Goal: Task Accomplishment & Management: Manage account settings

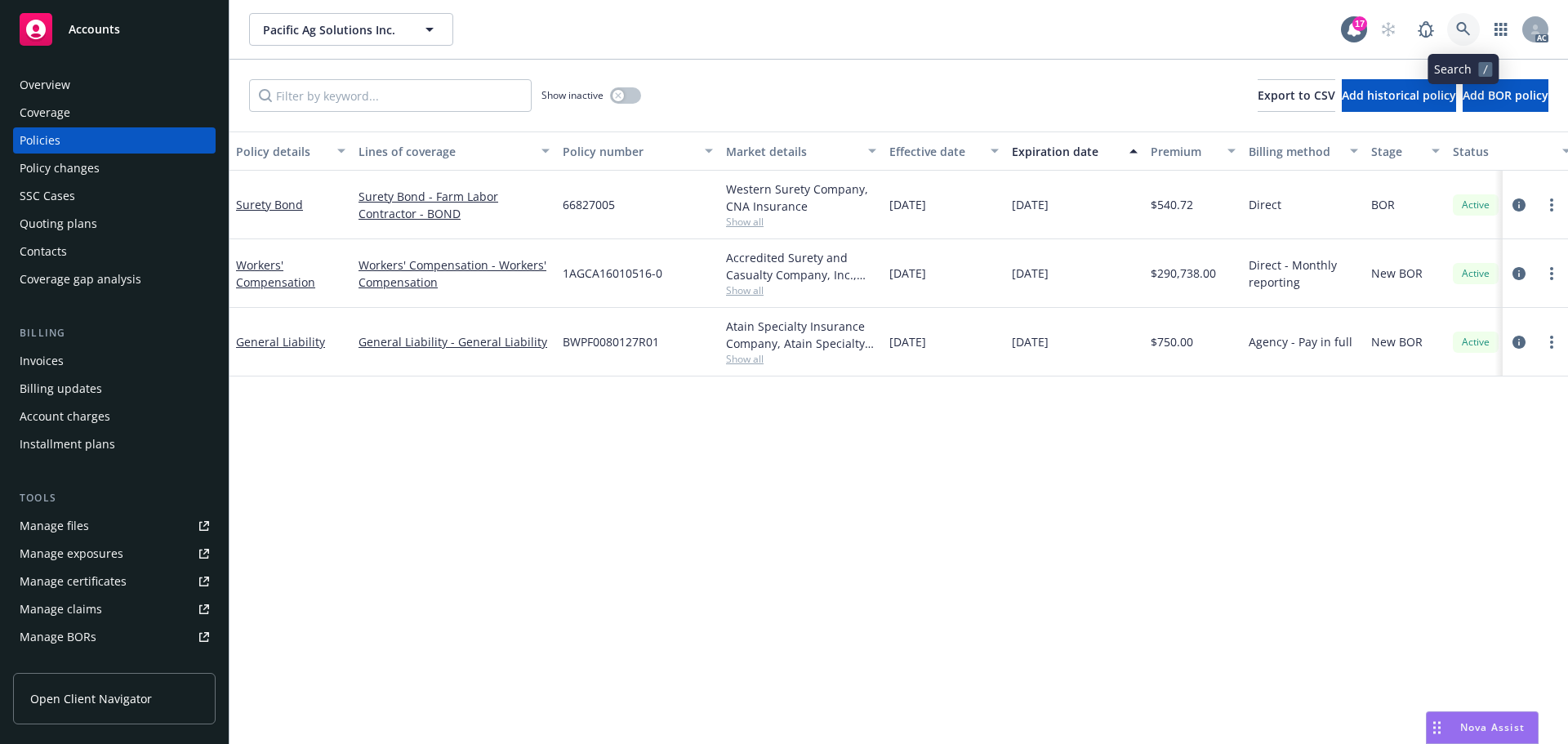
click at [1462, 27] on icon at bounding box center [1463, 29] width 15 height 15
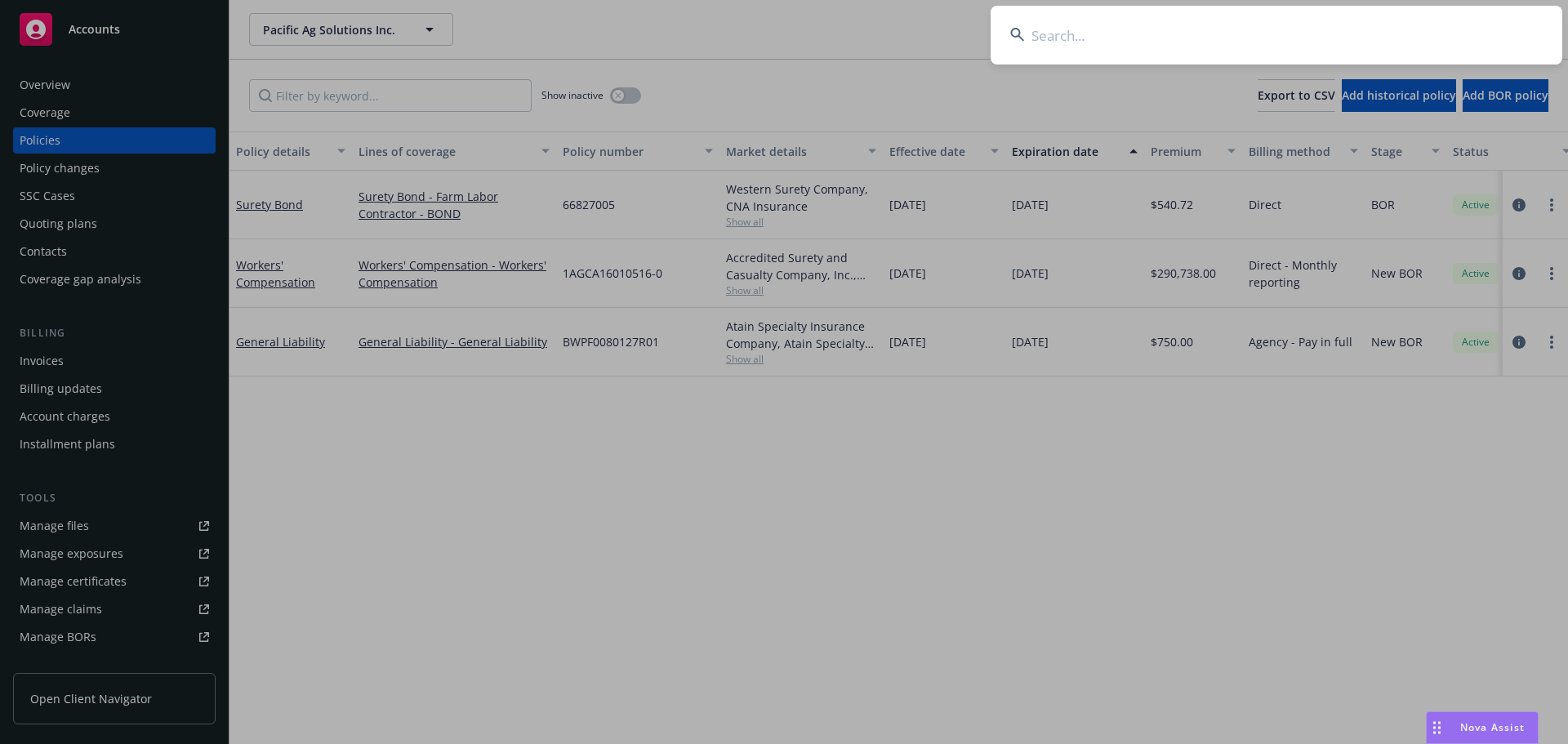
click at [1309, 39] on input at bounding box center [1277, 34] width 572 height 59
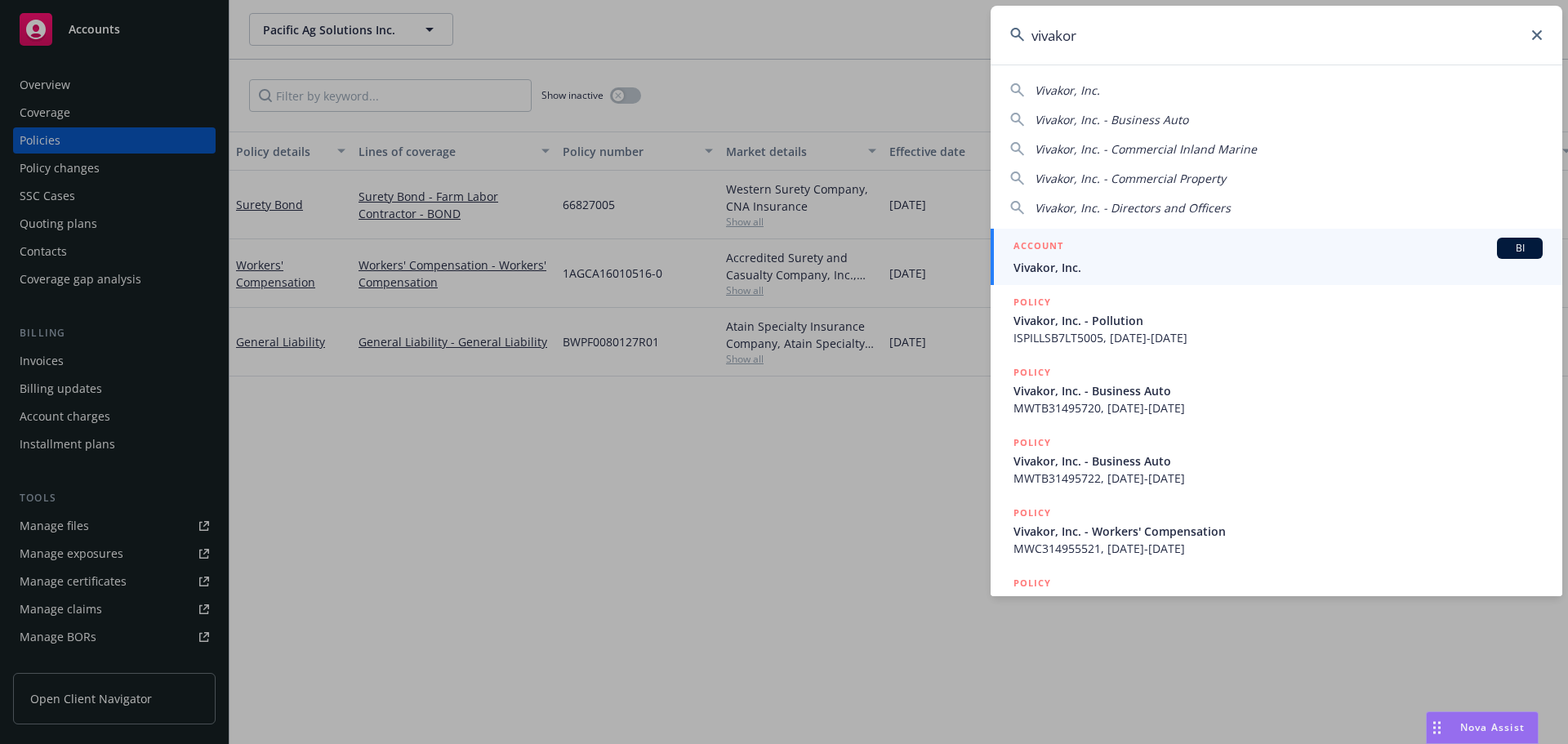
click at [1075, 82] on span "Vivakor, Inc." at bounding box center [1068, 90] width 65 height 16
type input "Vivakor, Inc."
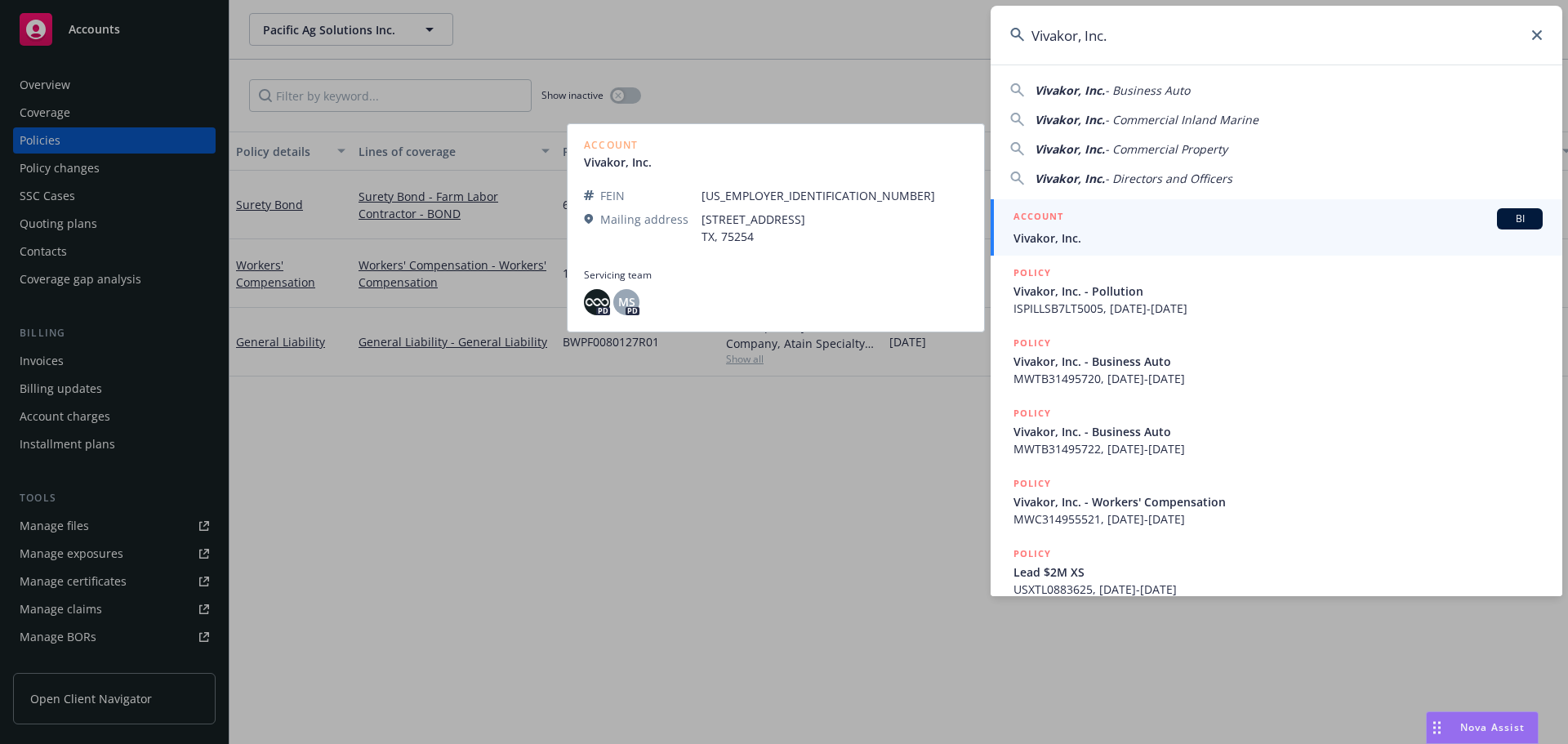
click at [1088, 231] on span "Vivakor, Inc." at bounding box center [1278, 237] width 529 height 17
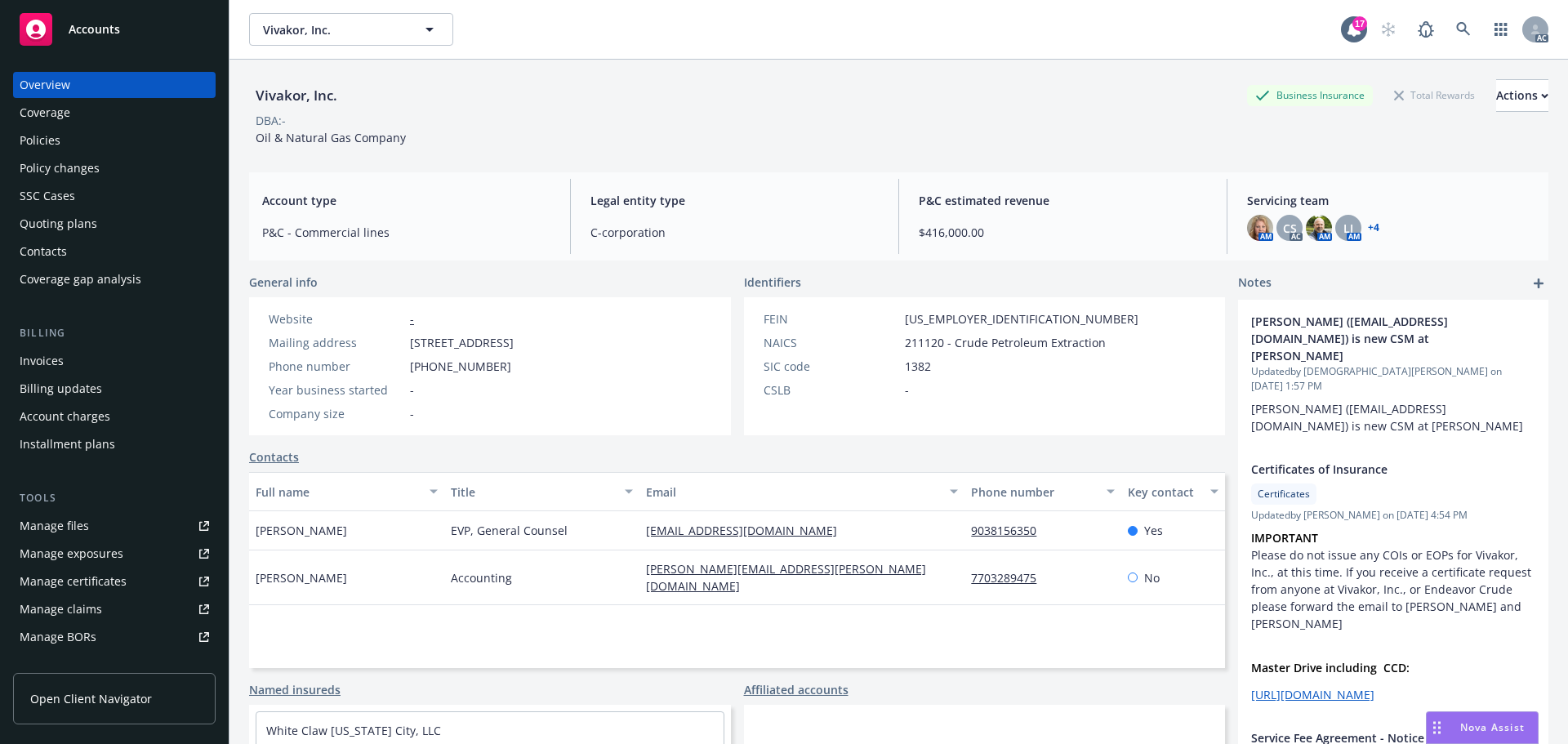
click at [156, 141] on div "Policies" at bounding box center [114, 140] width 190 height 26
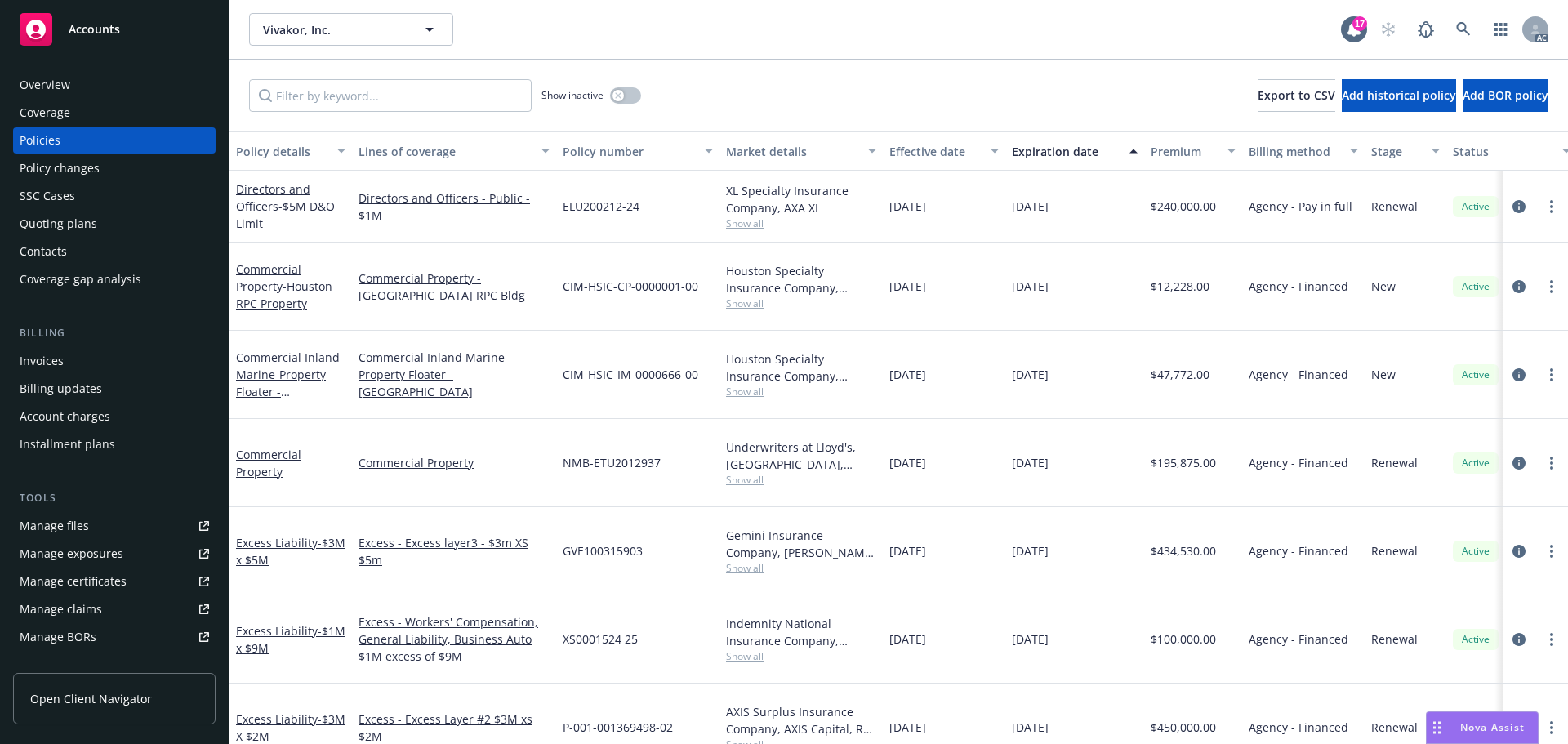
click at [66, 520] on div "Manage files" at bounding box center [54, 526] width 70 height 26
click at [94, 88] on div "Overview" at bounding box center [114, 85] width 190 height 26
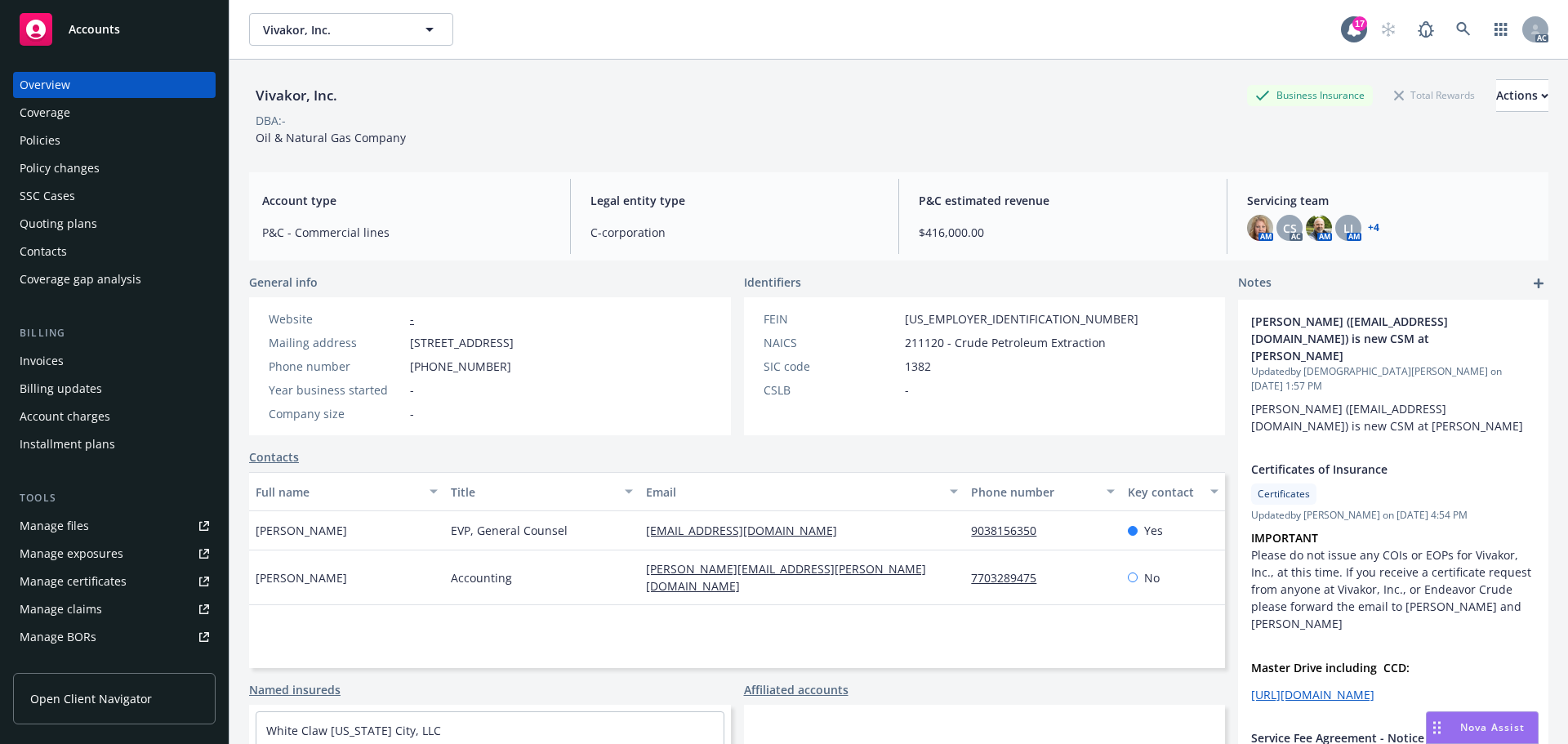
click at [1368, 225] on link "+ 4" at bounding box center [1373, 228] width 11 height 10
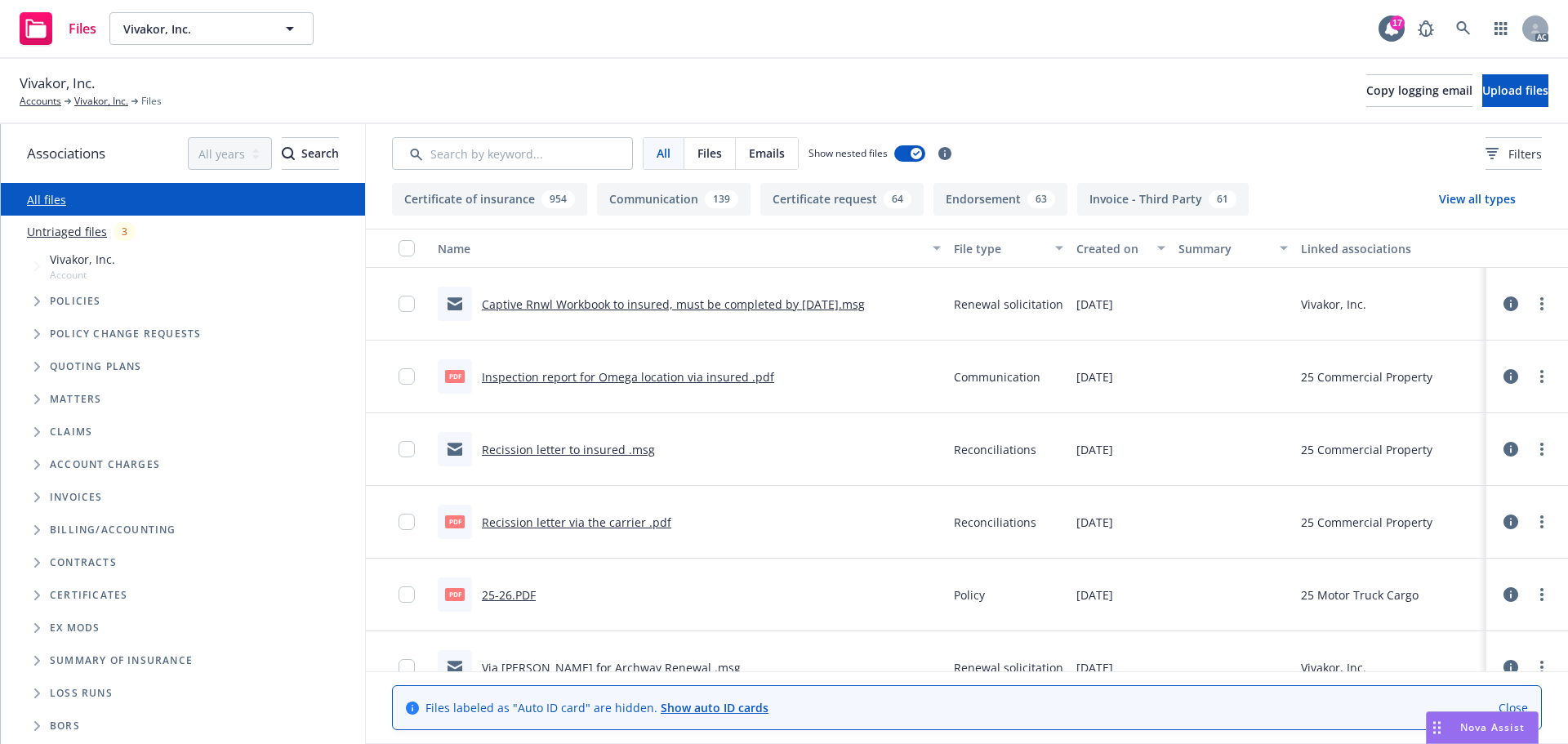
click at [76, 229] on link "Untriaged files" at bounding box center [67, 231] width 80 height 17
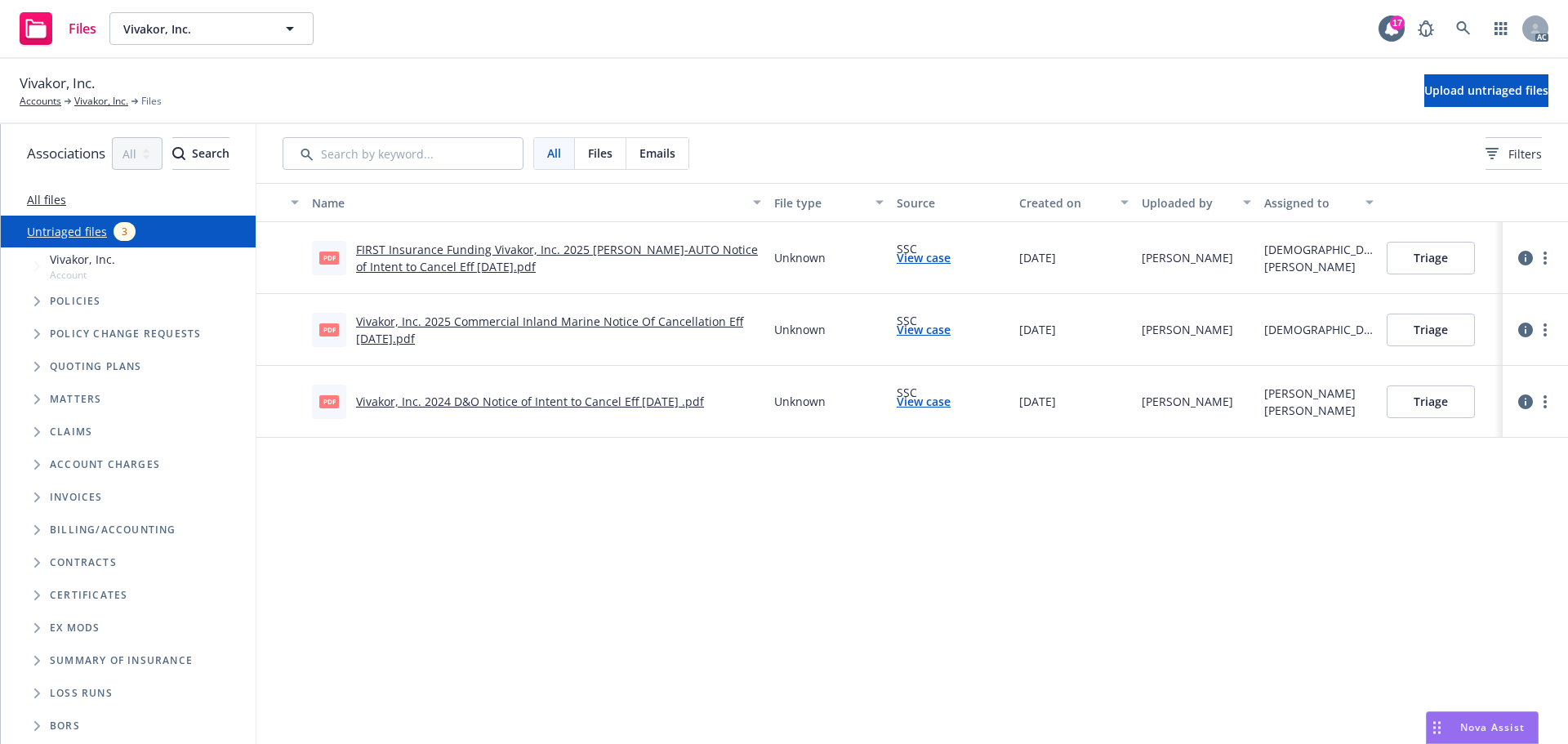
click at [950, 259] on link "View case" at bounding box center [923, 257] width 54 height 17
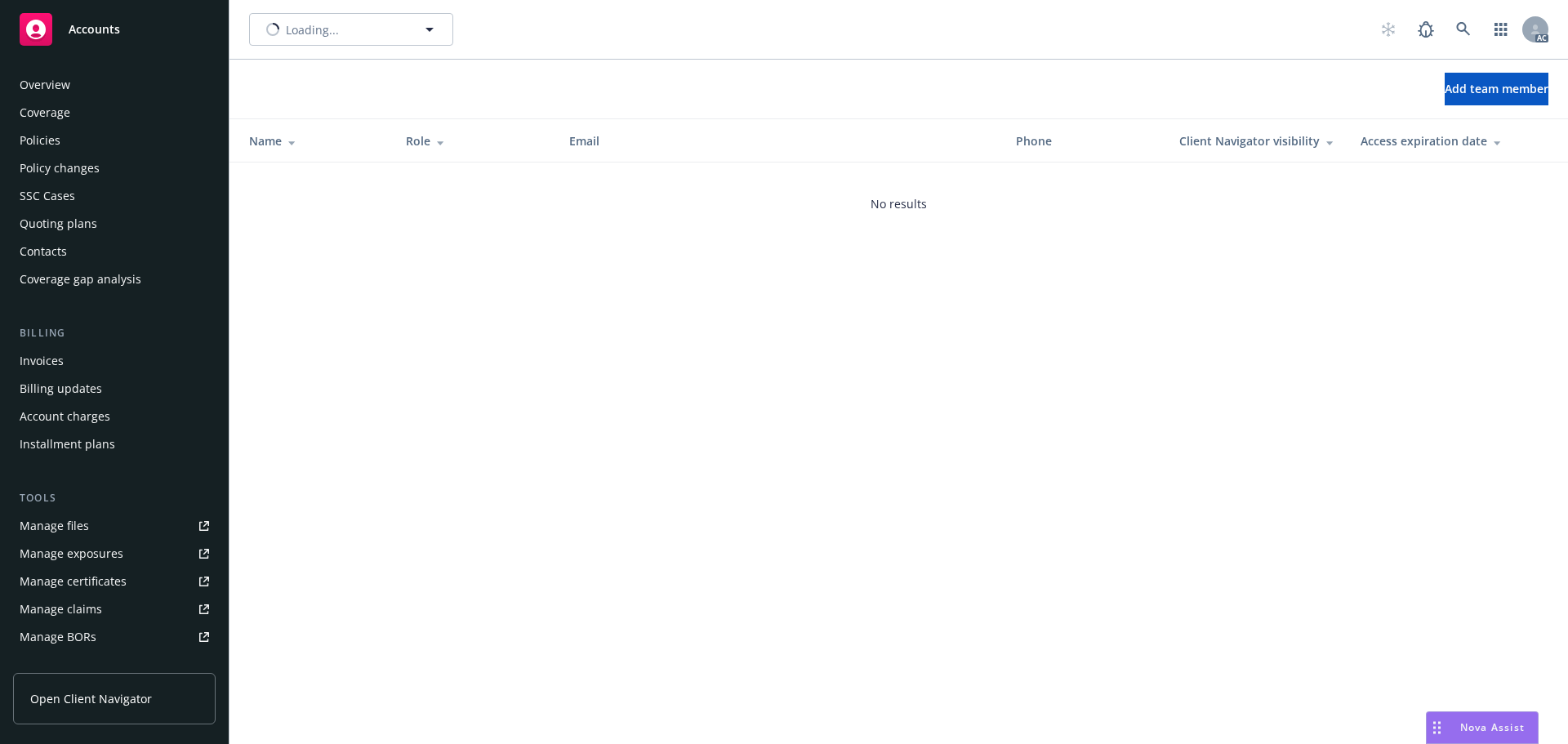
scroll to position [292, 0]
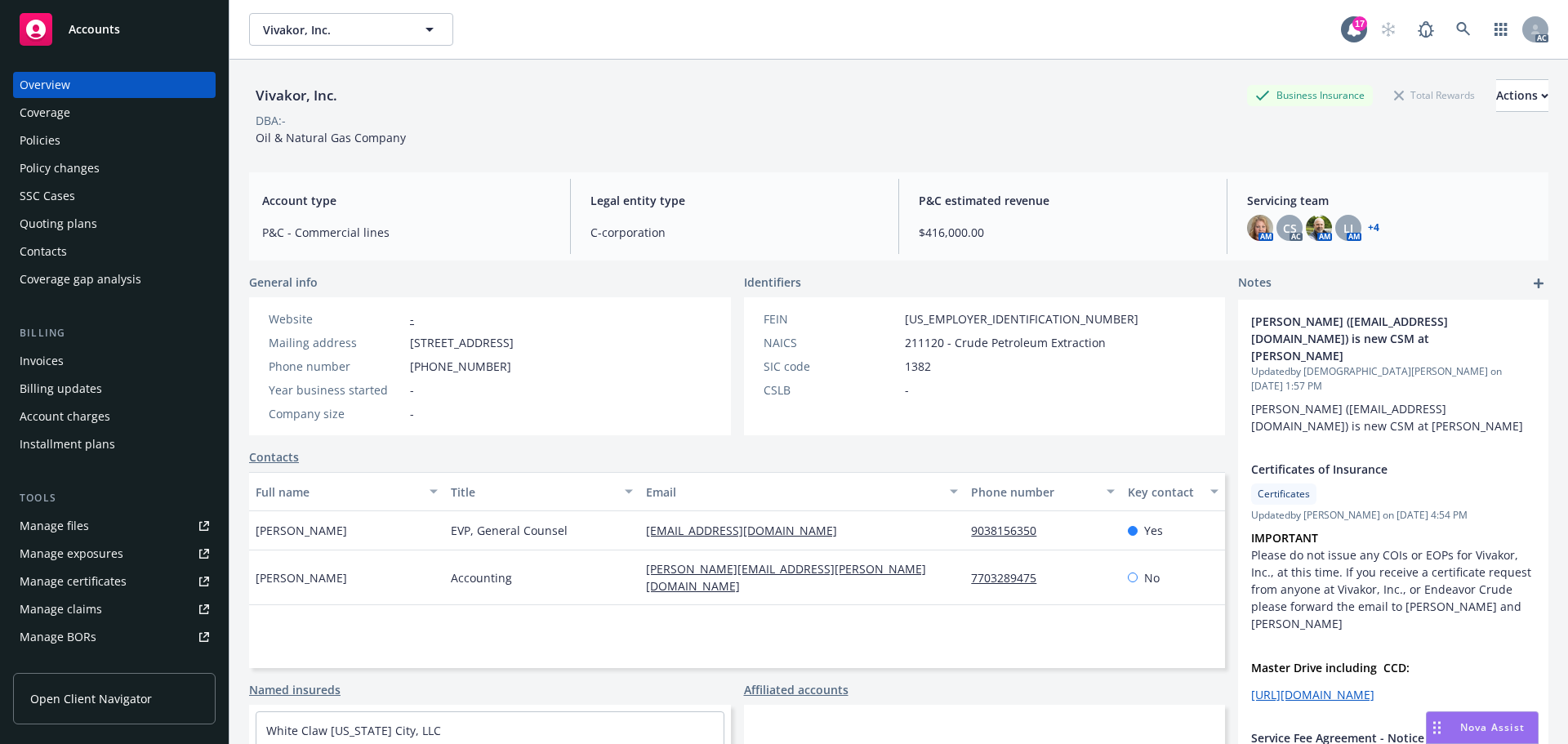
click at [71, 522] on div "Manage files" at bounding box center [54, 526] width 70 height 26
click at [1456, 32] on icon at bounding box center [1463, 29] width 15 height 15
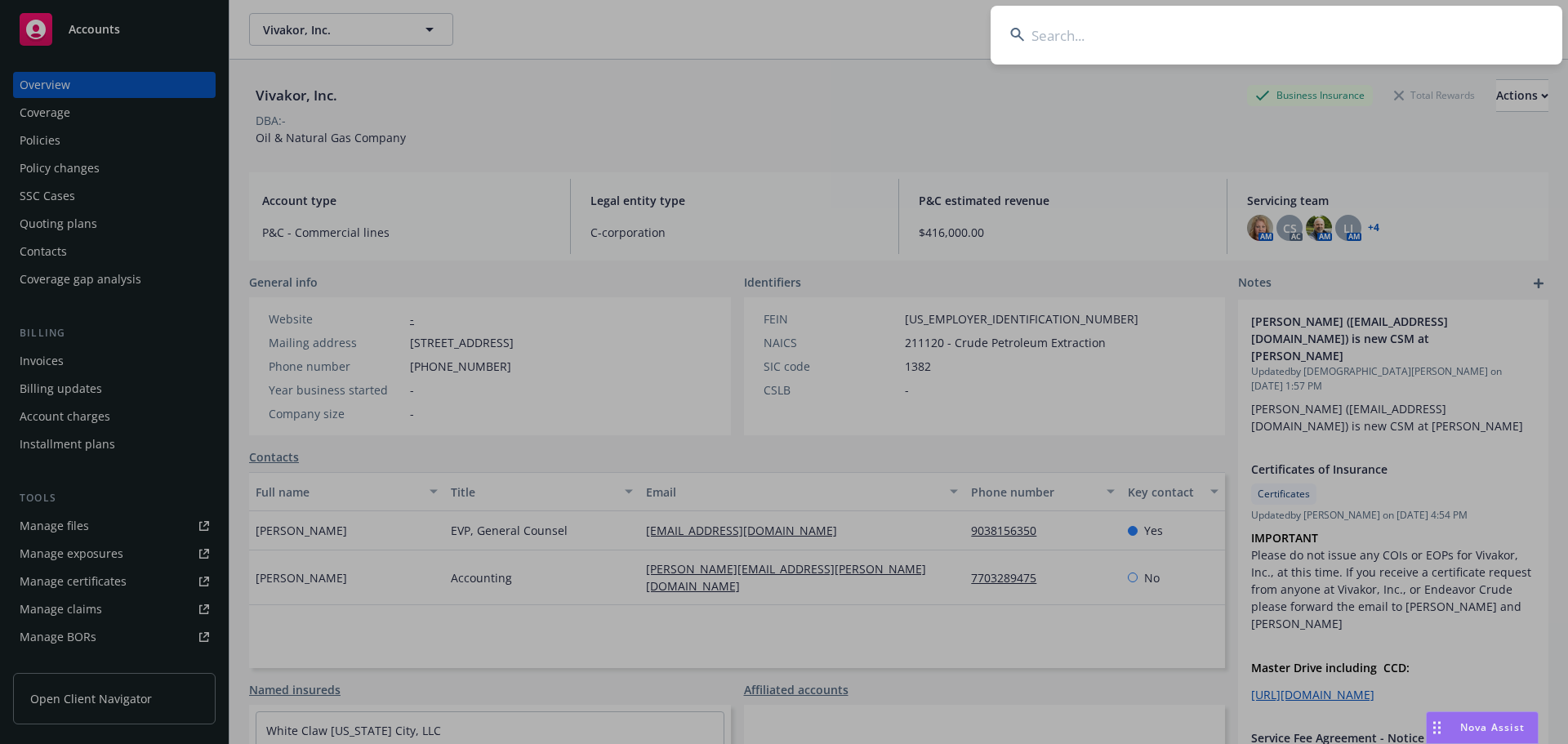
click at [1400, 34] on input at bounding box center [1277, 34] width 572 height 59
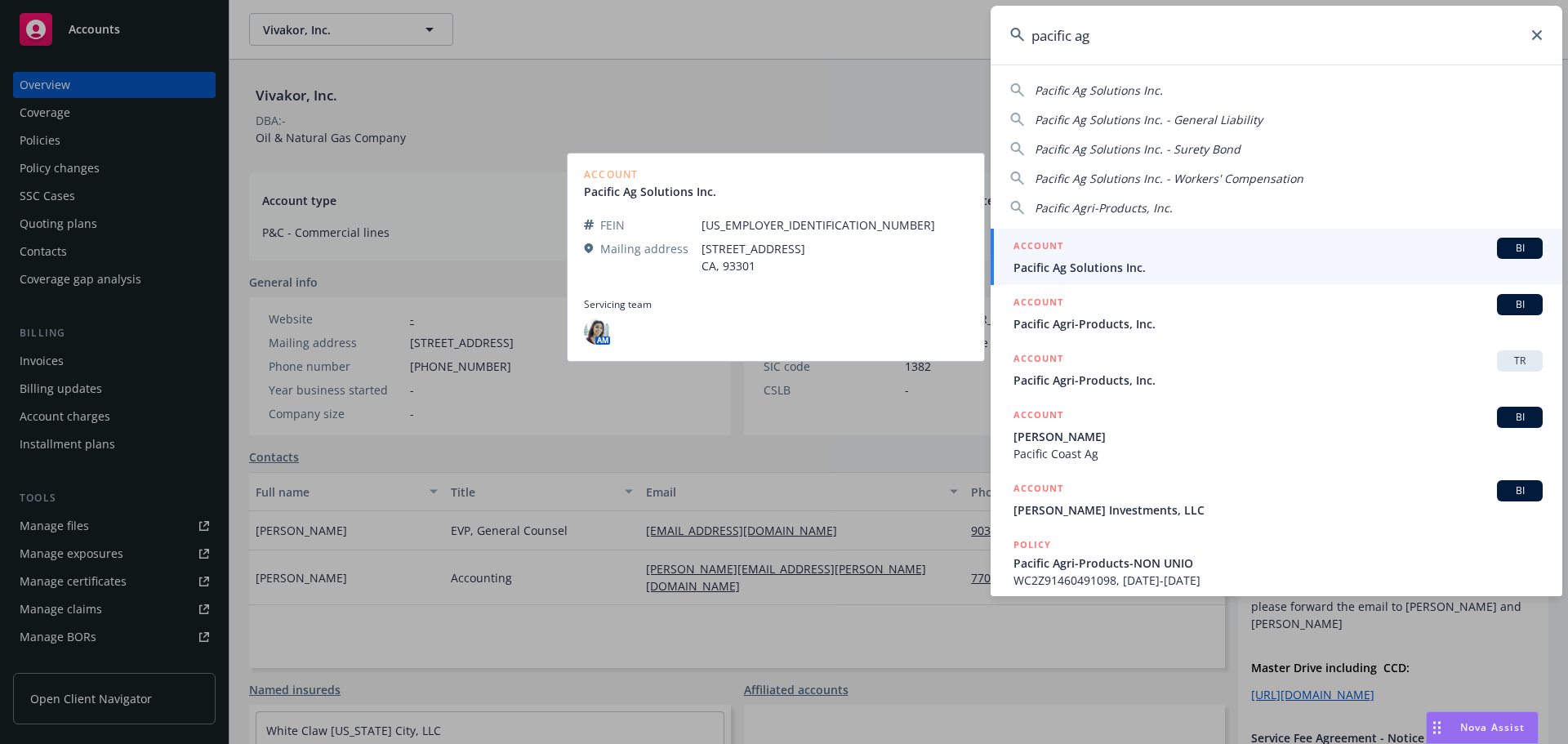
type input "pacific ag"
click at [1111, 257] on div "ACCOUNT BI" at bounding box center [1278, 248] width 529 height 21
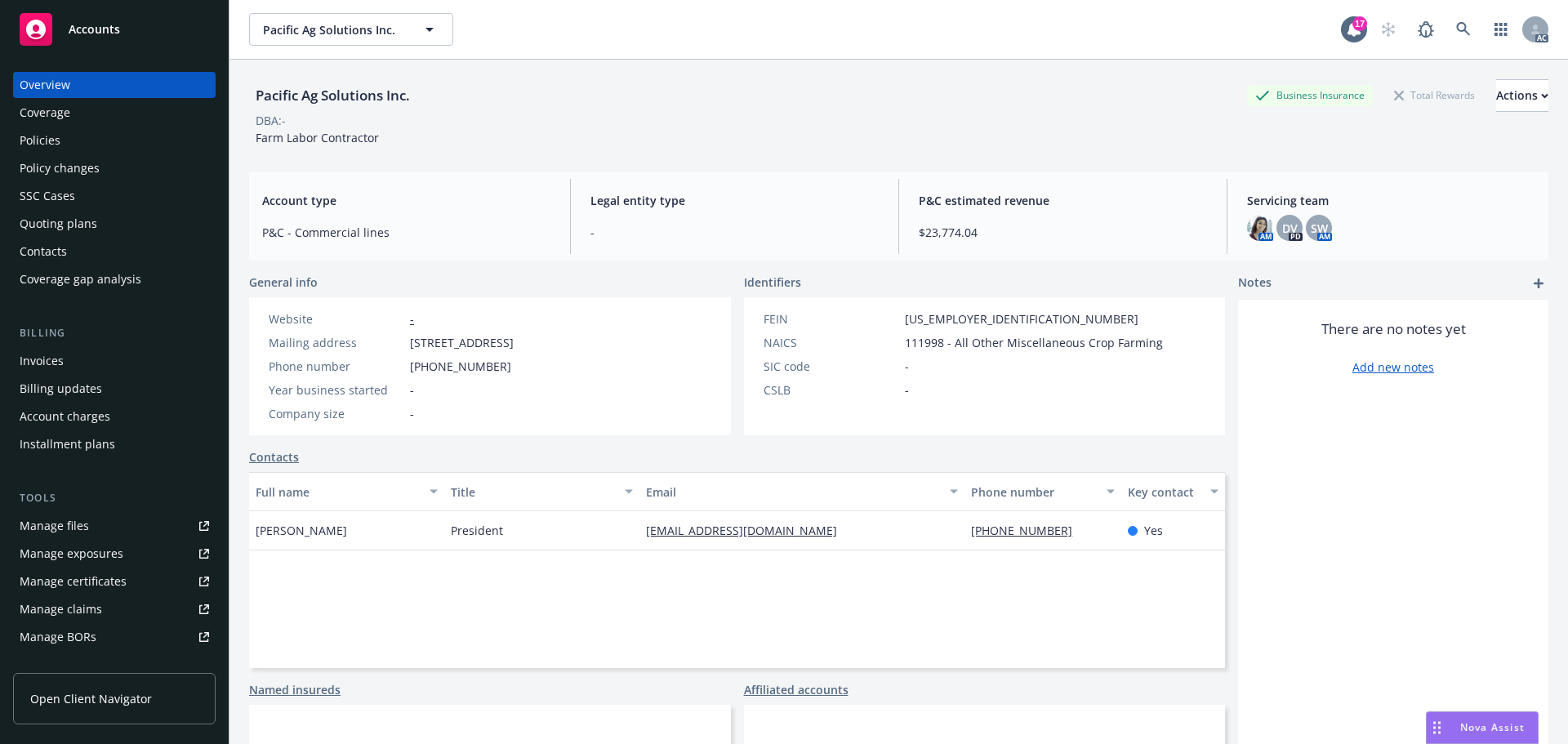
click at [75, 522] on div "Manage files" at bounding box center [54, 526] width 70 height 26
click at [84, 132] on div "Policies" at bounding box center [114, 140] width 190 height 26
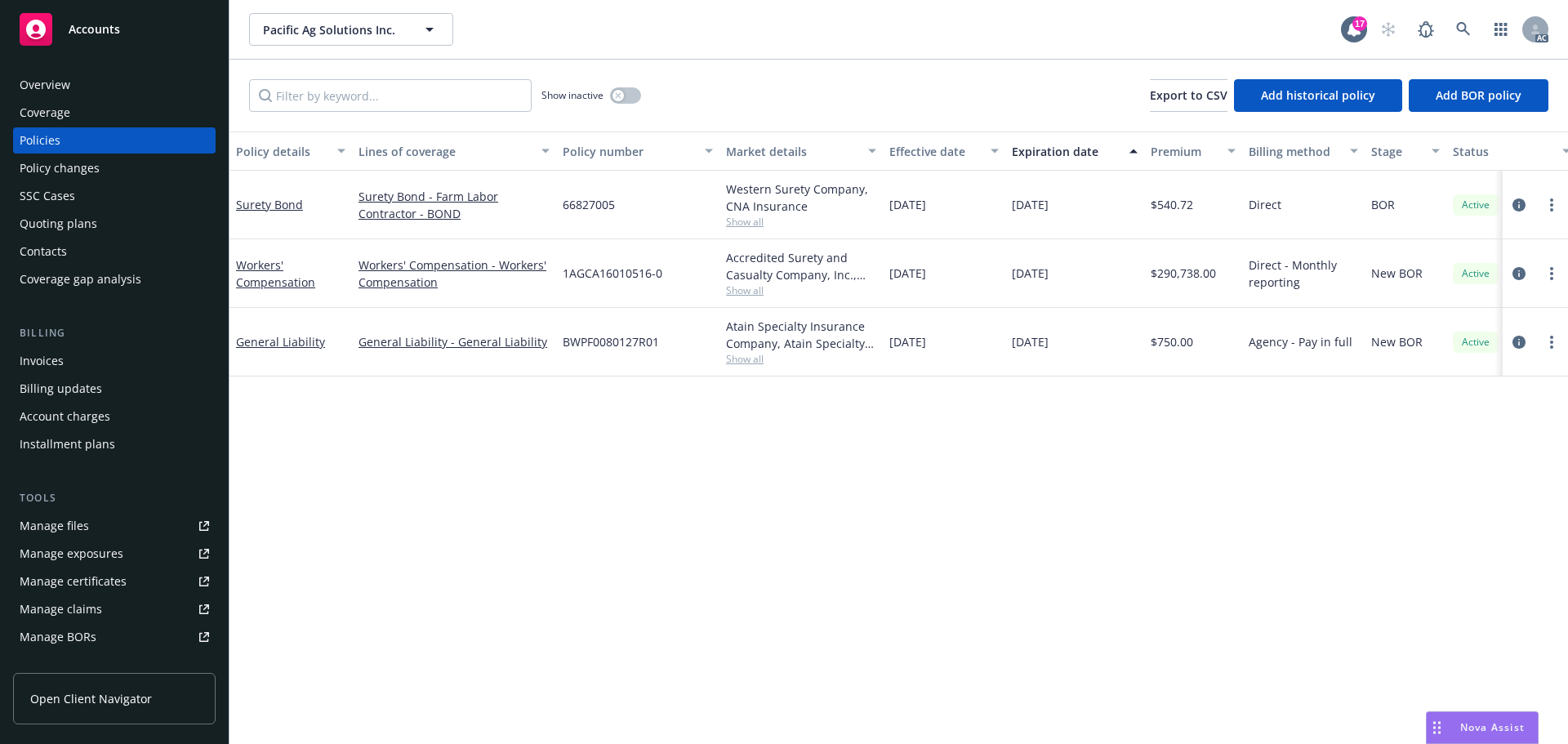
click at [595, 205] on span "66827005" at bounding box center [589, 204] width 52 height 17
copy span "66827005"
drag, startPoint x: 92, startPoint y: 222, endPoint x: 101, endPoint y: 222, distance: 9.0
click at [92, 222] on div "Quoting plans" at bounding box center [58, 224] width 78 height 26
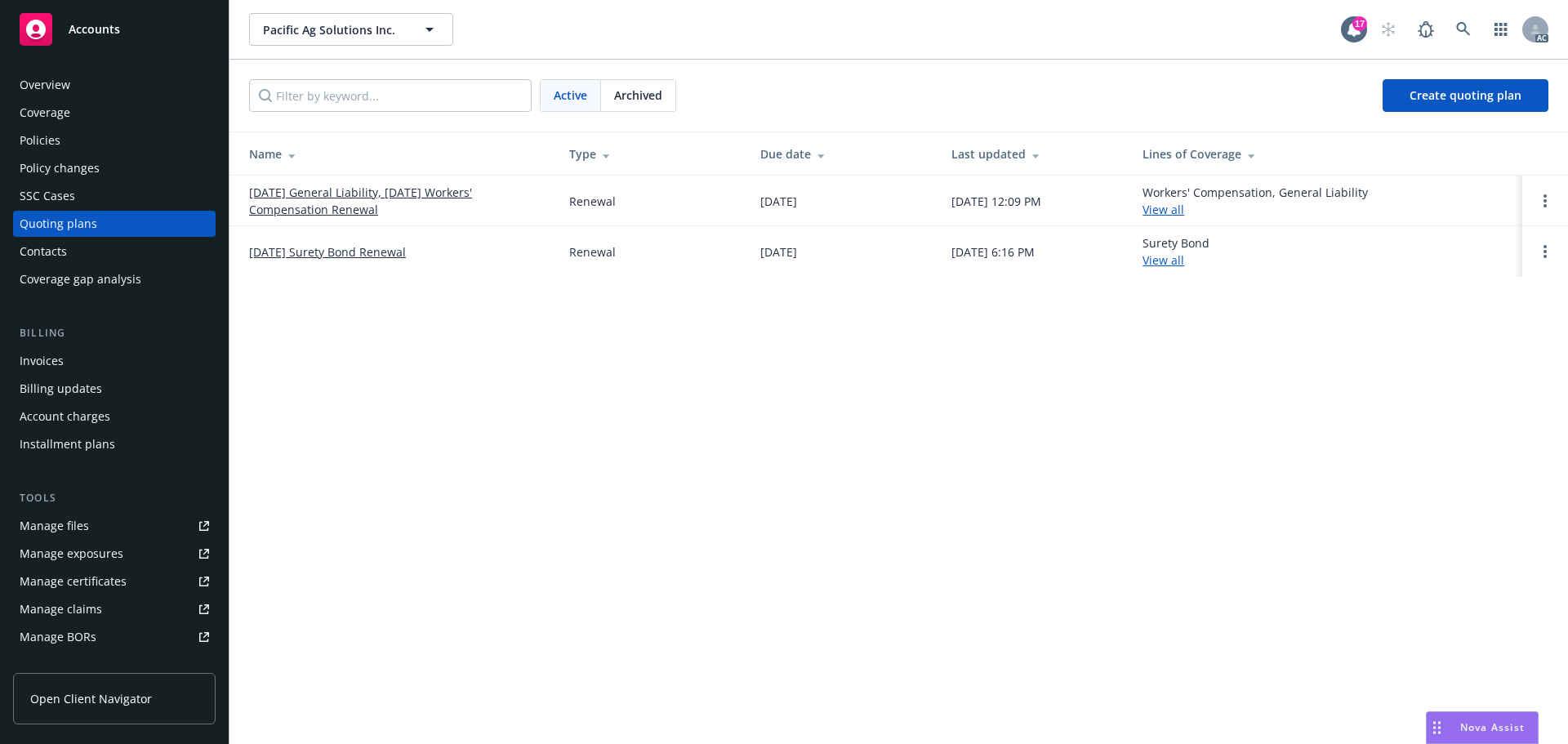
click at [333, 252] on link "10/13/25 Surety Bond Renewal" at bounding box center [327, 252] width 157 height 17
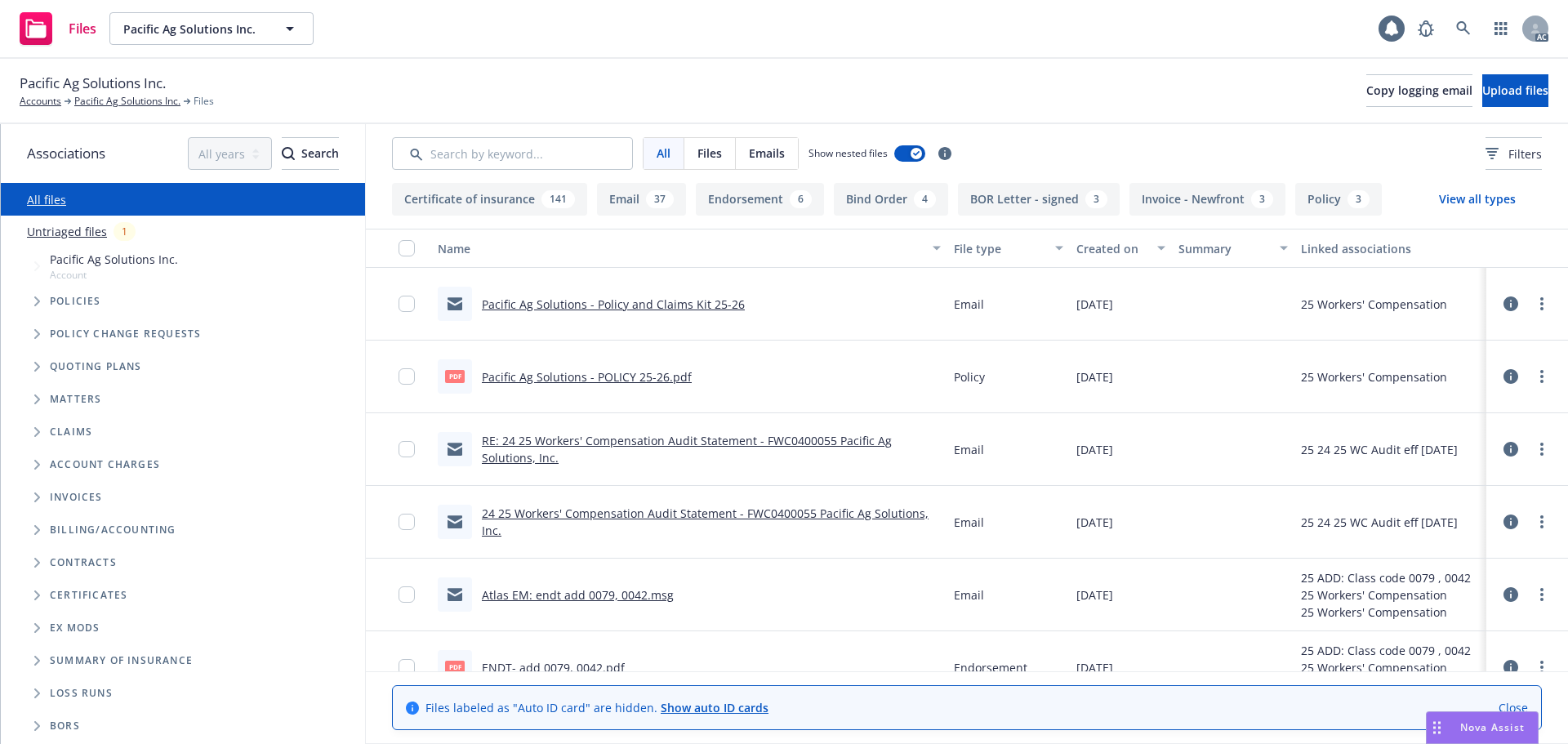
click at [82, 233] on link "Untriaged files" at bounding box center [67, 231] width 80 height 17
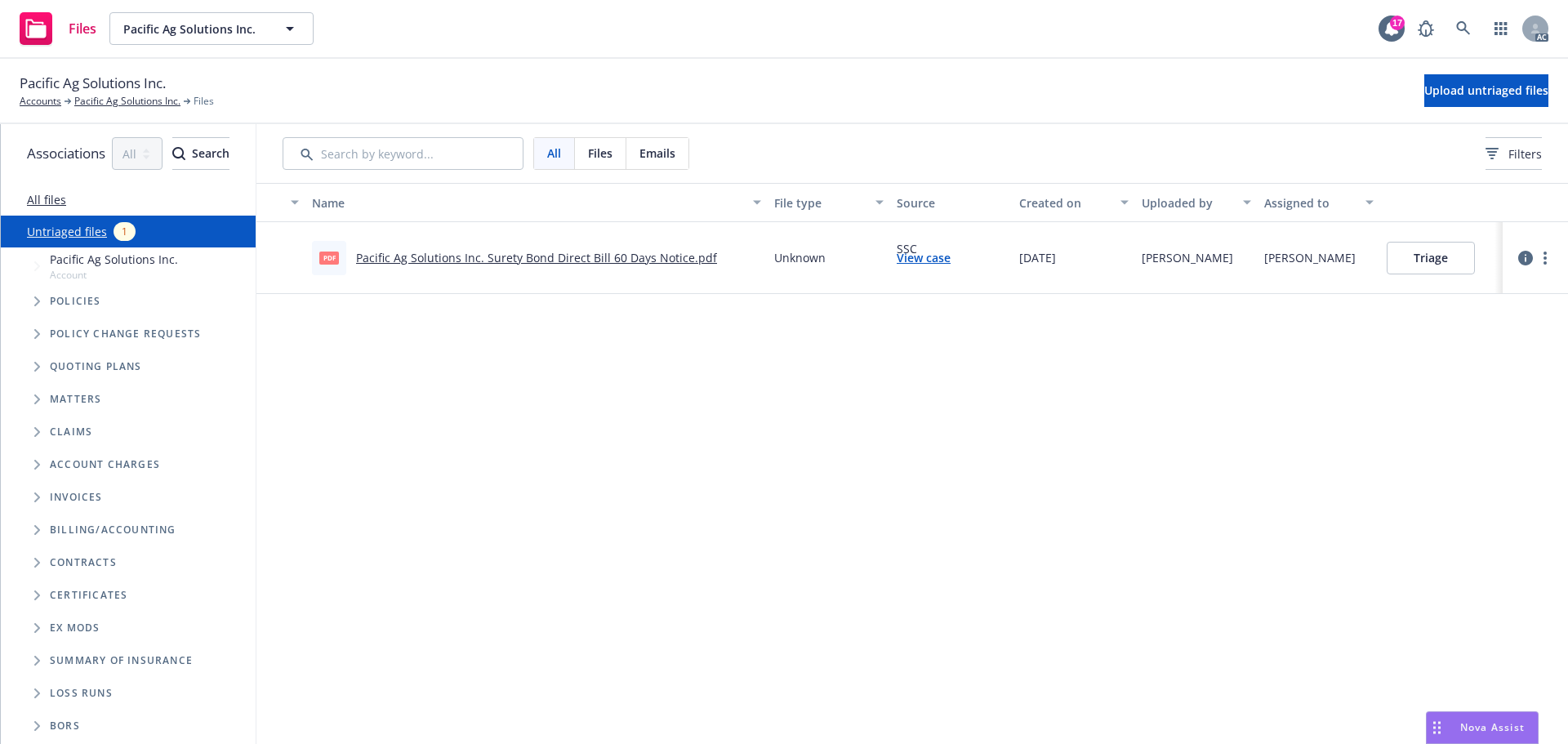
click at [950, 258] on link "View case" at bounding box center [923, 257] width 54 height 17
click at [1545, 256] on icon "more" at bounding box center [1545, 258] width 4 height 13
click at [1492, 287] on link "Archive" at bounding box center [1482, 291] width 144 height 33
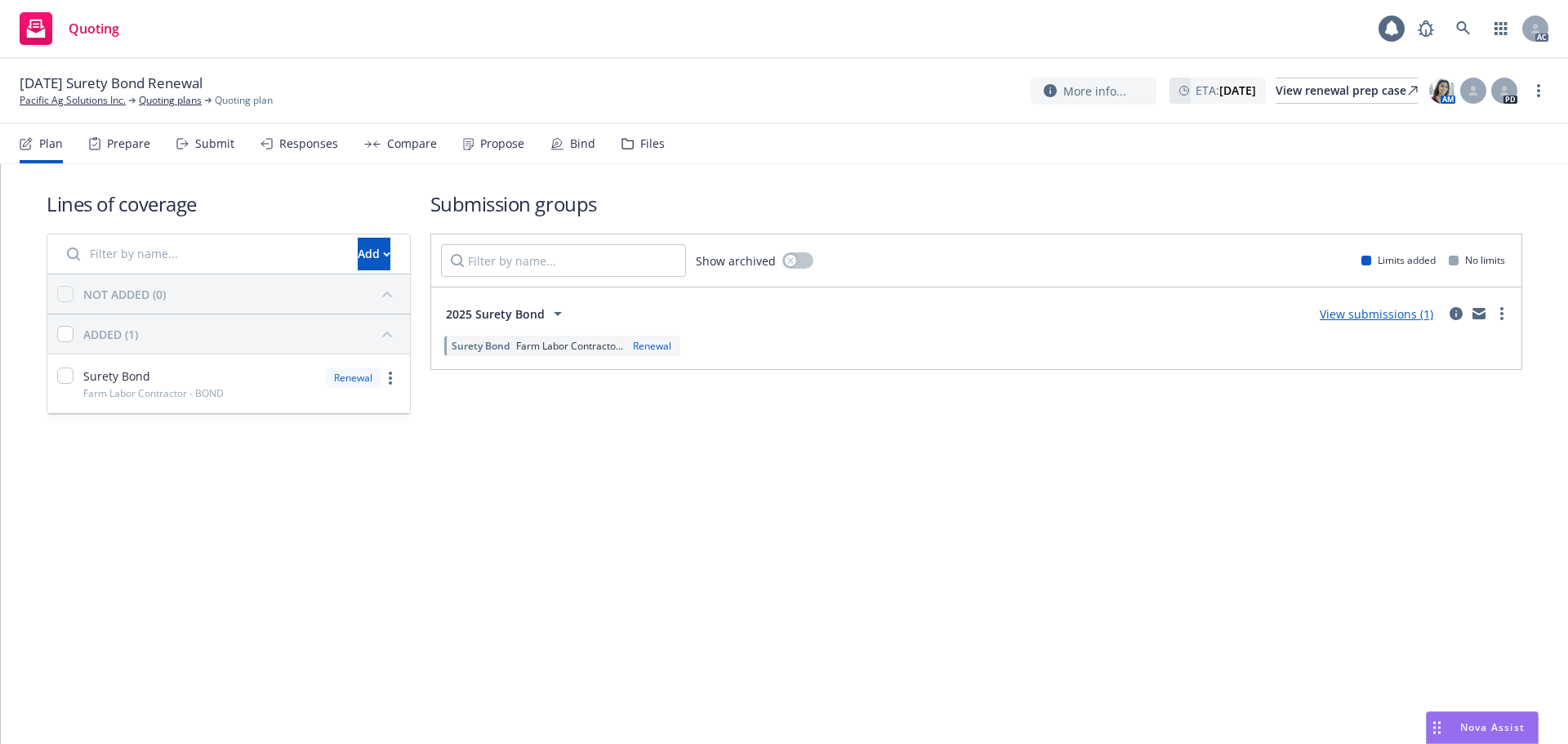
click at [622, 145] on icon at bounding box center [627, 143] width 12 height 11
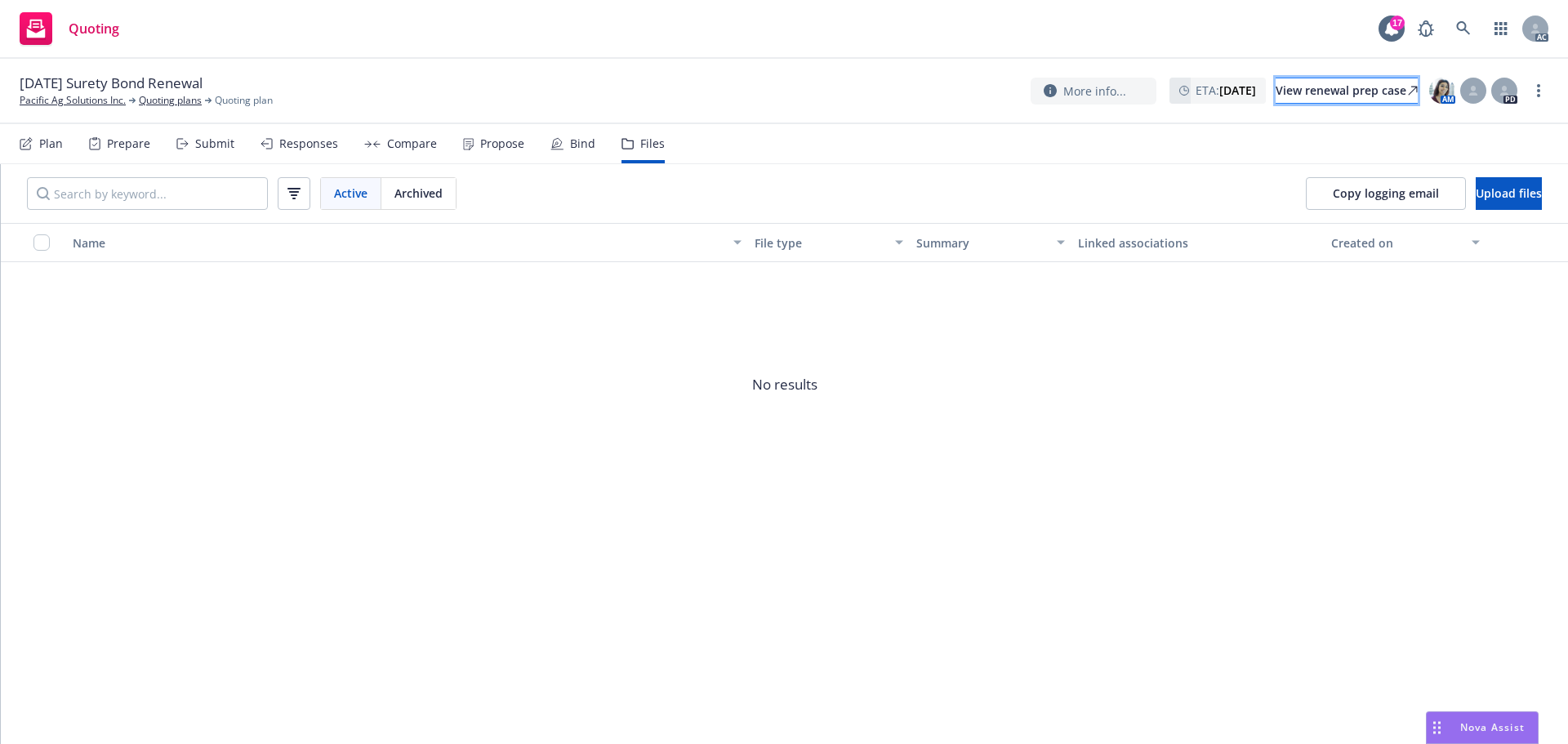
click at [1316, 86] on div "View renewal prep case" at bounding box center [1347, 91] width 142 height 25
click at [1322, 91] on div "View renewal prep case" at bounding box center [1347, 91] width 142 height 25
click at [1463, 27] on icon at bounding box center [1463, 28] width 15 height 15
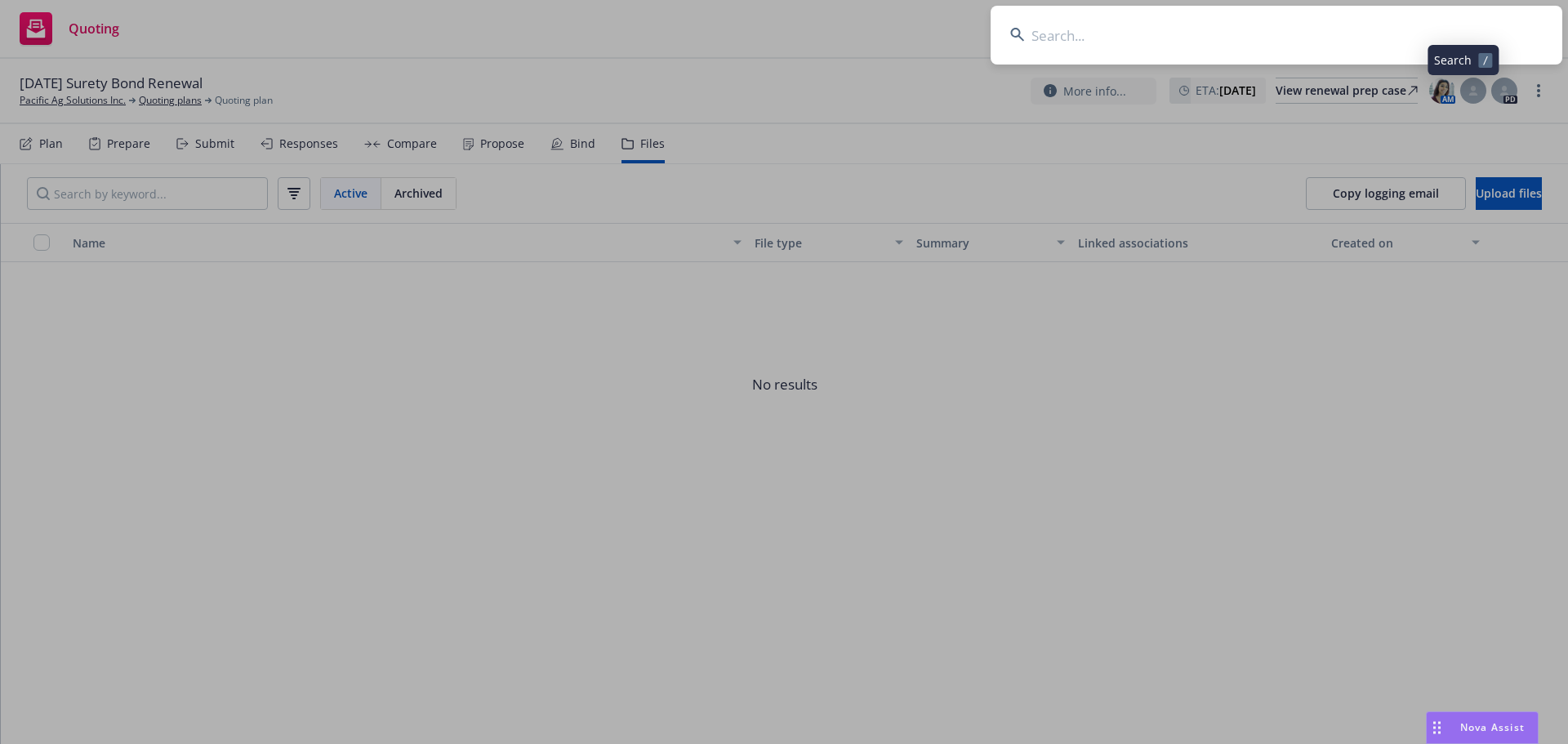
click at [1273, 23] on input at bounding box center [1277, 34] width 572 height 59
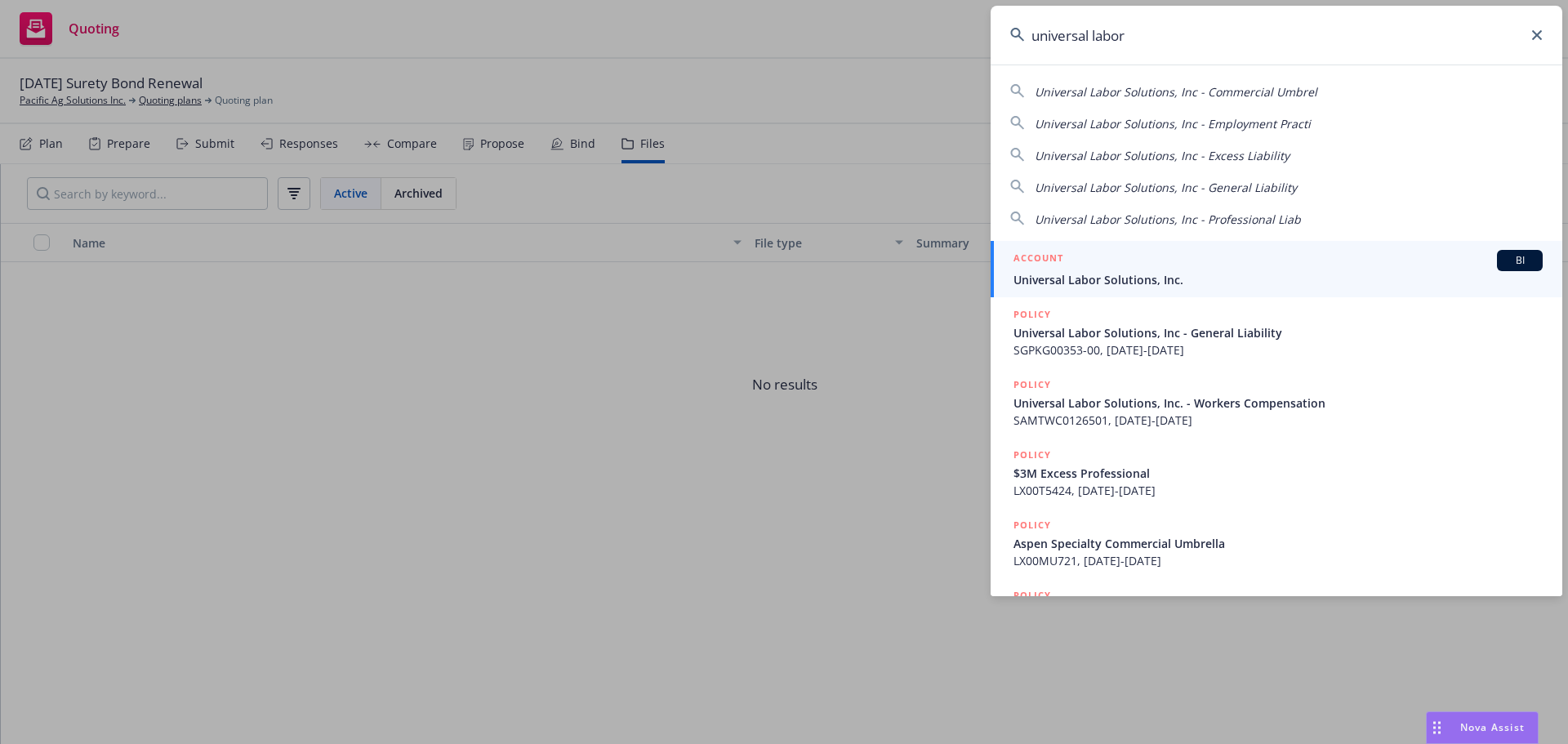
type input "universal labor"
click at [1535, 38] on icon at bounding box center [1536, 34] width 10 height 10
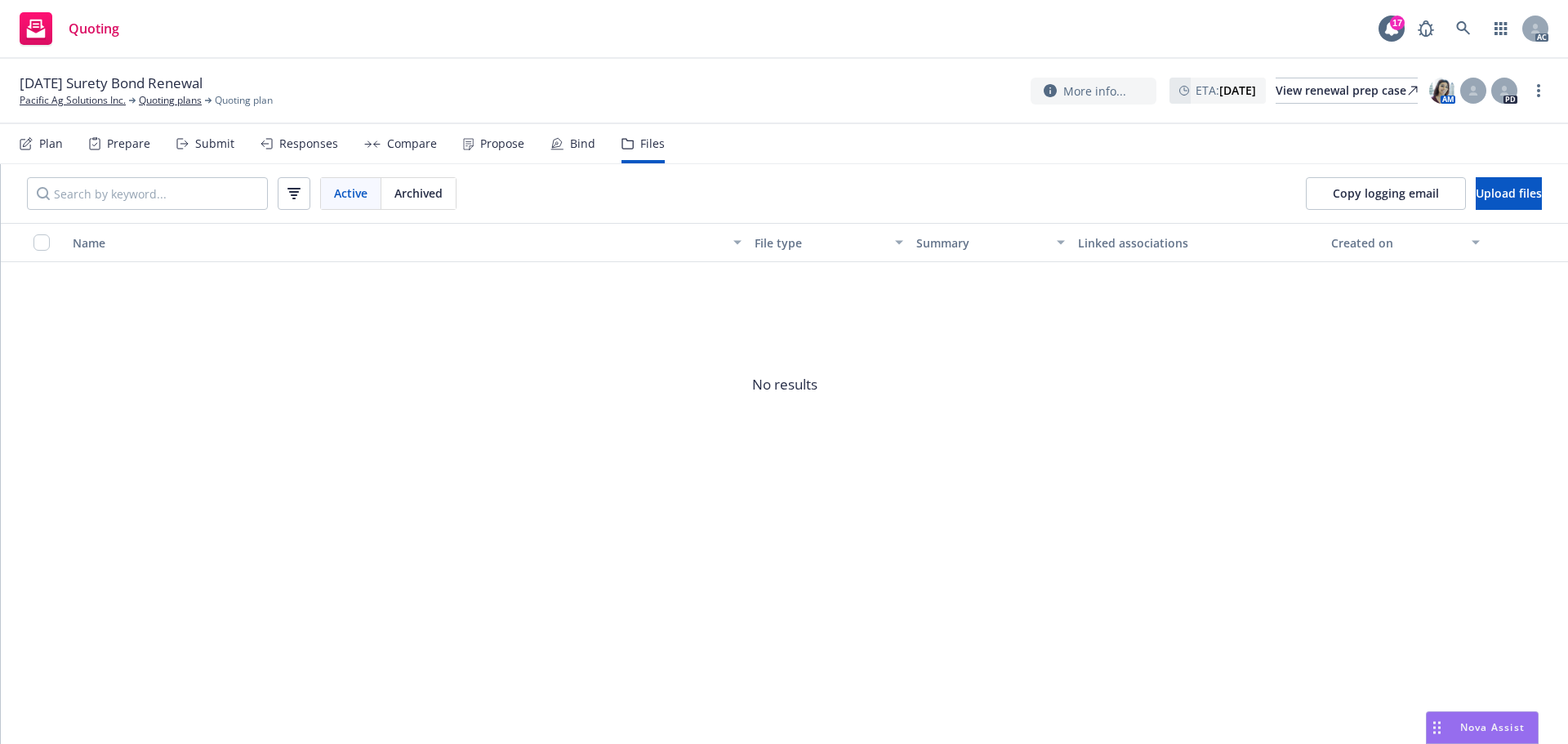
click at [100, 27] on span "Quoting" at bounding box center [94, 28] width 50 height 13
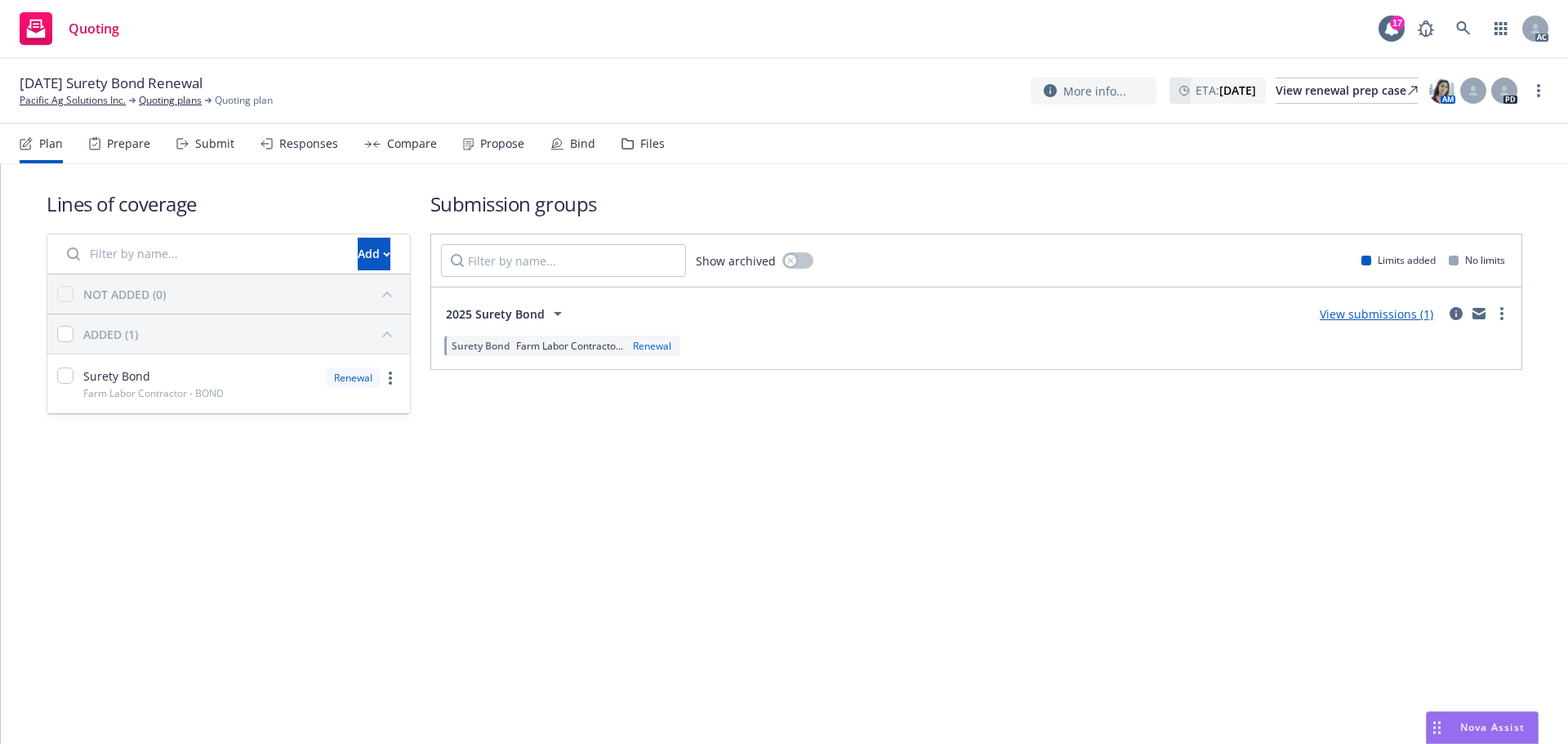
click at [62, 92] on span "10/13/25 Surety Bond Renewal" at bounding box center [110, 83] width 183 height 19
click at [62, 94] on link "Pacific Ag Solutions Inc." at bounding box center [72, 101] width 106 height 15
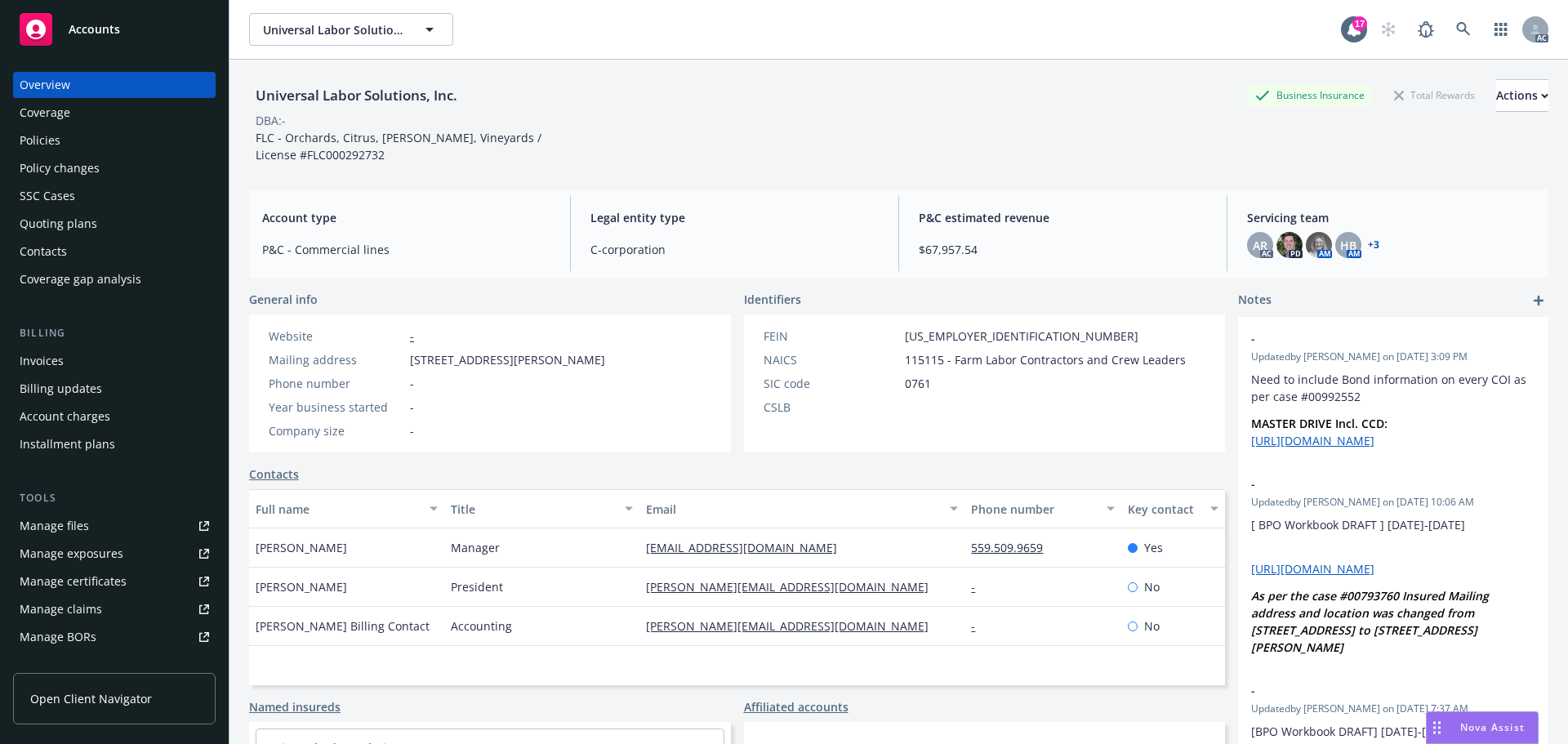
click at [123, 523] on link "Manage files" at bounding box center [115, 526] width 203 height 26
click at [81, 137] on div "Policies" at bounding box center [114, 140] width 190 height 26
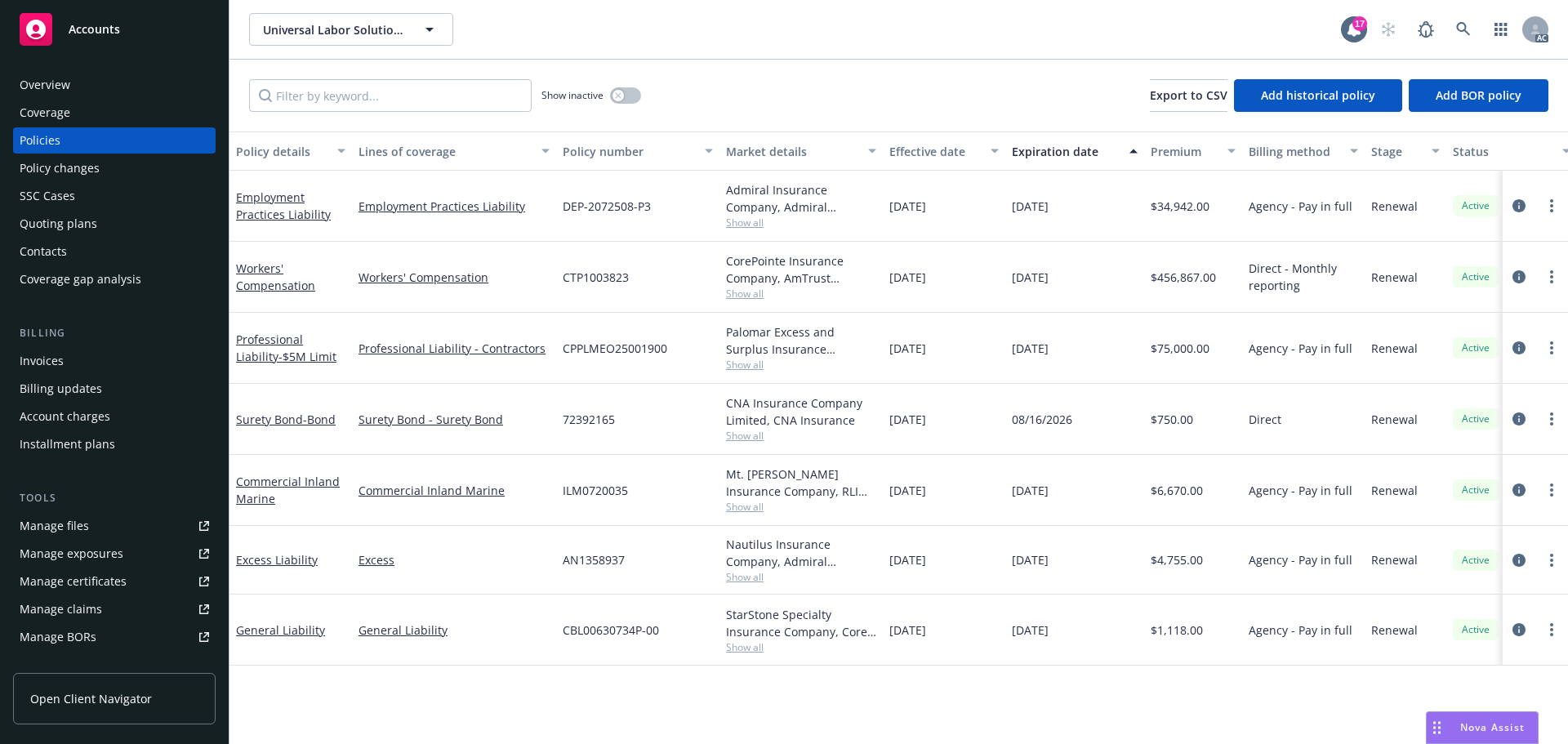
click at [86, 224] on div "Quoting plans" at bounding box center [58, 224] width 78 height 26
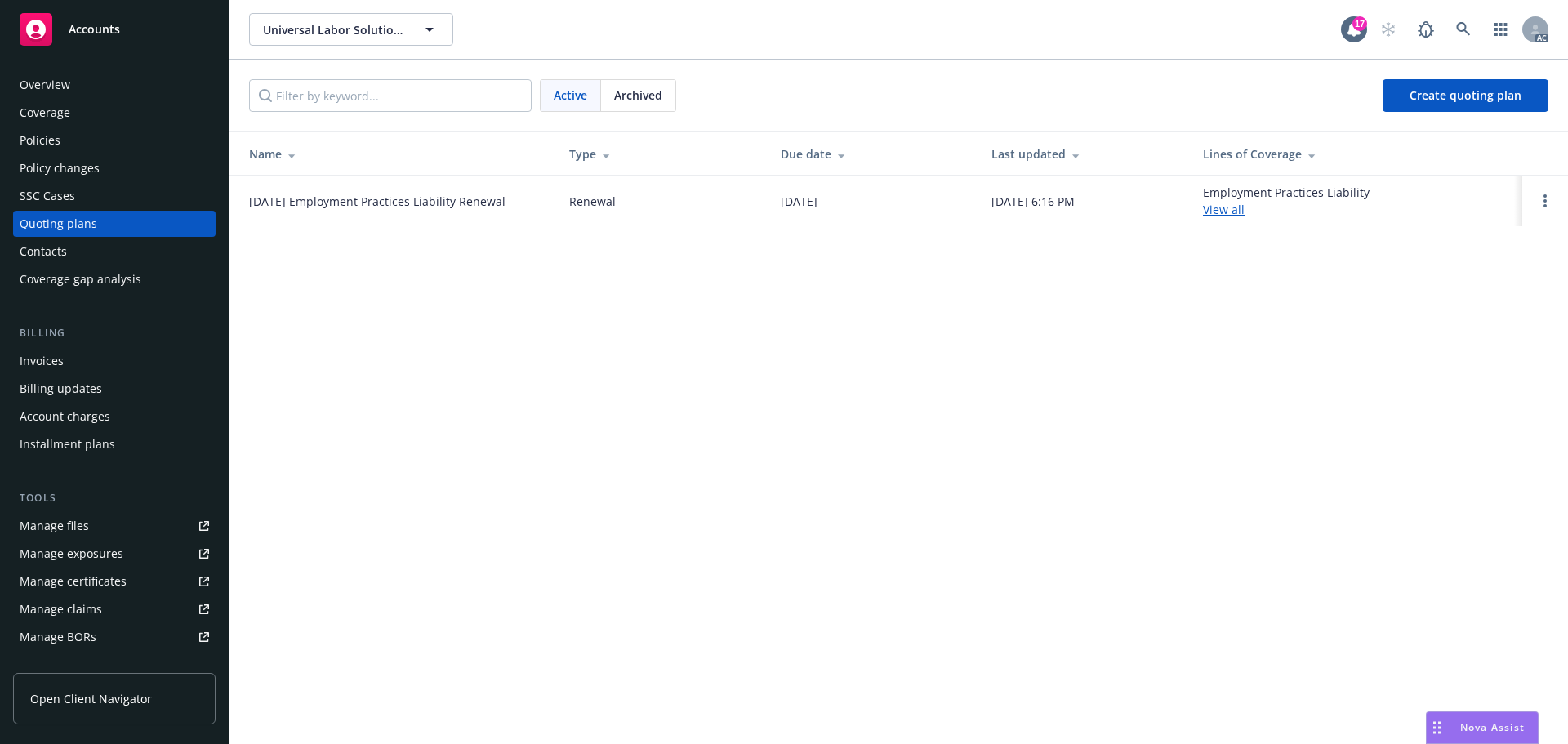
click at [659, 88] on span "Archived" at bounding box center [638, 94] width 49 height 17
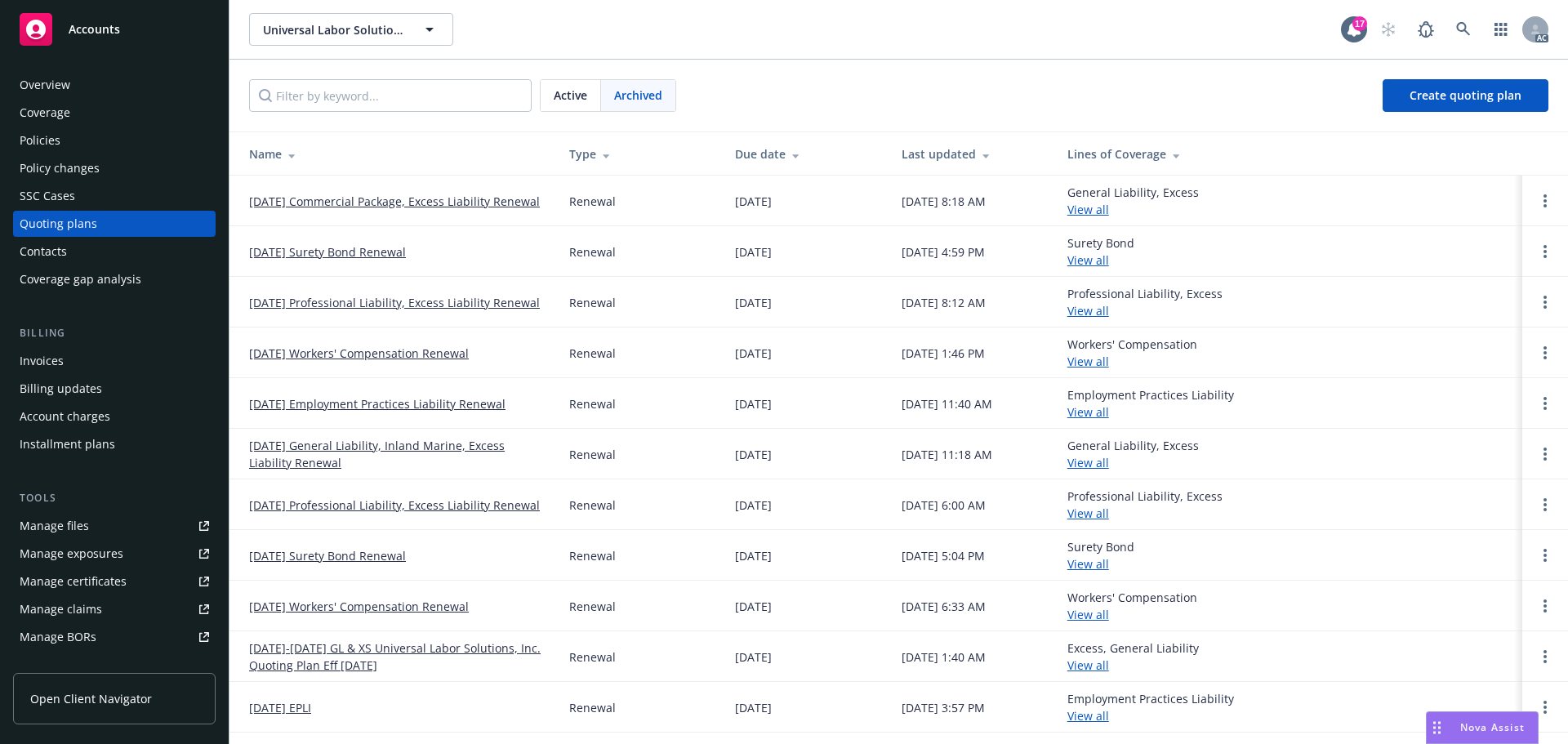
click at [394, 199] on link "[DATE] Commercial Package, Excess Liability Renewal" at bounding box center [394, 200] width 290 height 17
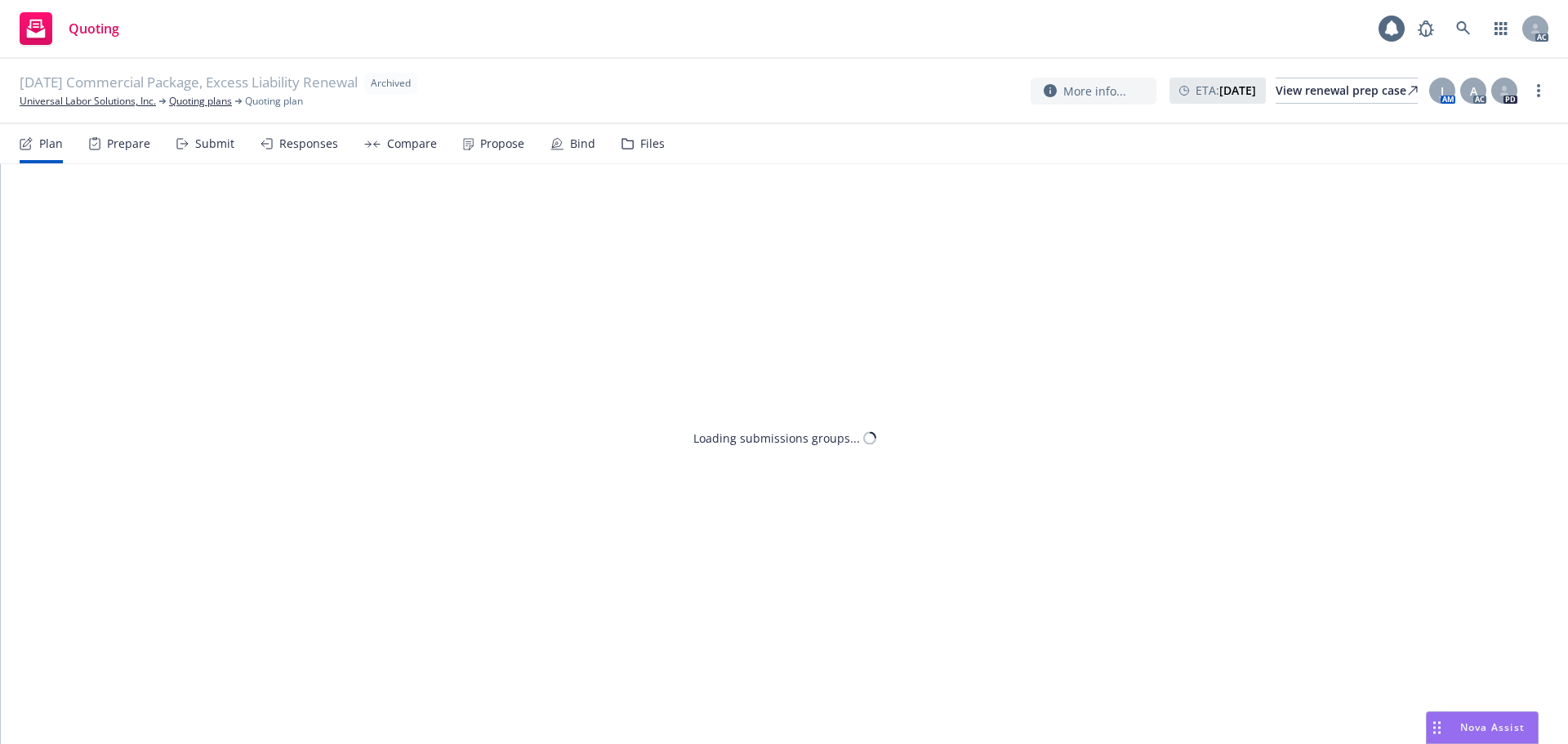
click at [641, 141] on div "Files" at bounding box center [653, 143] width 25 height 13
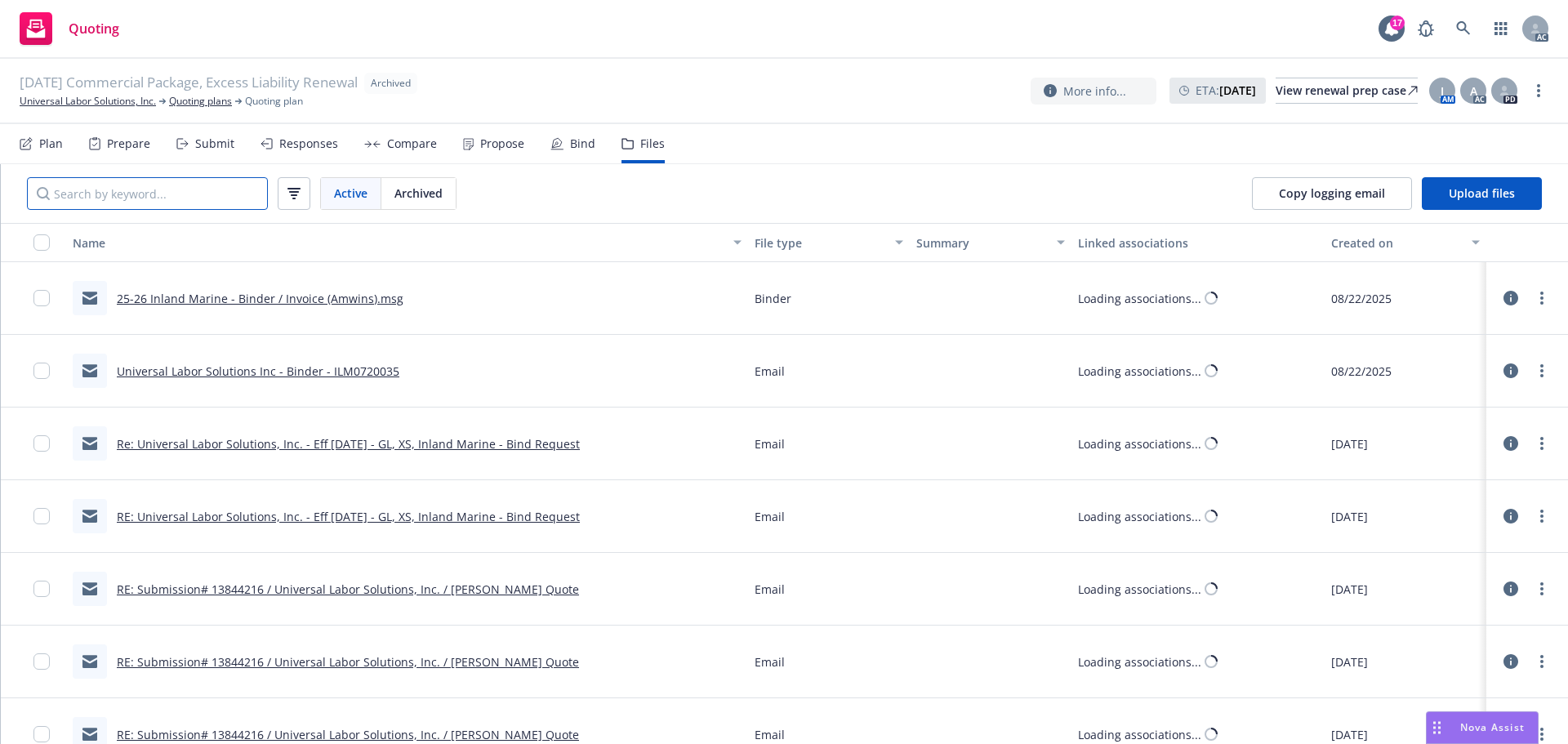
click at [204, 196] on input "Search by keyword..." at bounding box center [147, 193] width 241 height 33
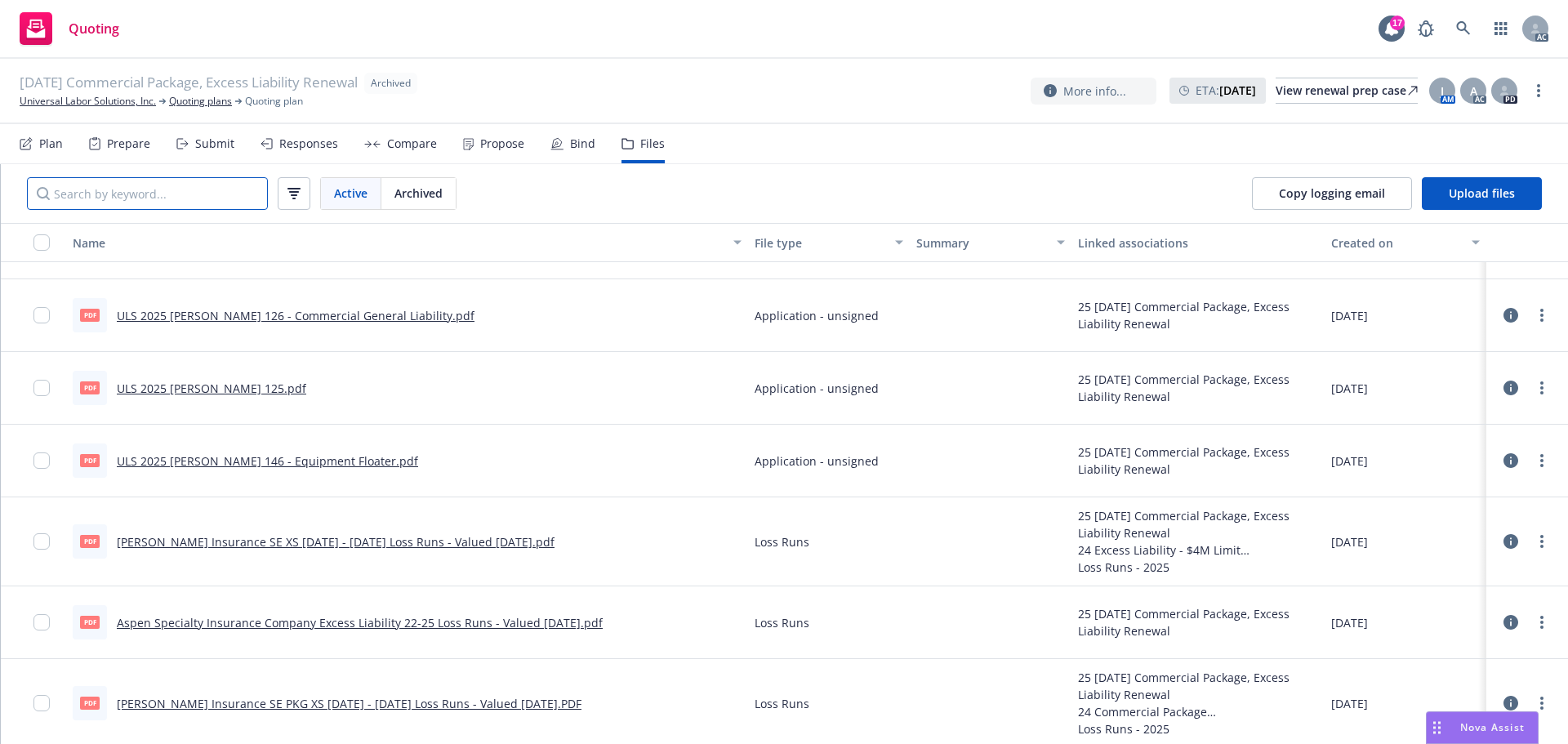
scroll to position [6601, 0]
click at [208, 202] on input "Search by keyword..." at bounding box center [147, 193] width 241 height 33
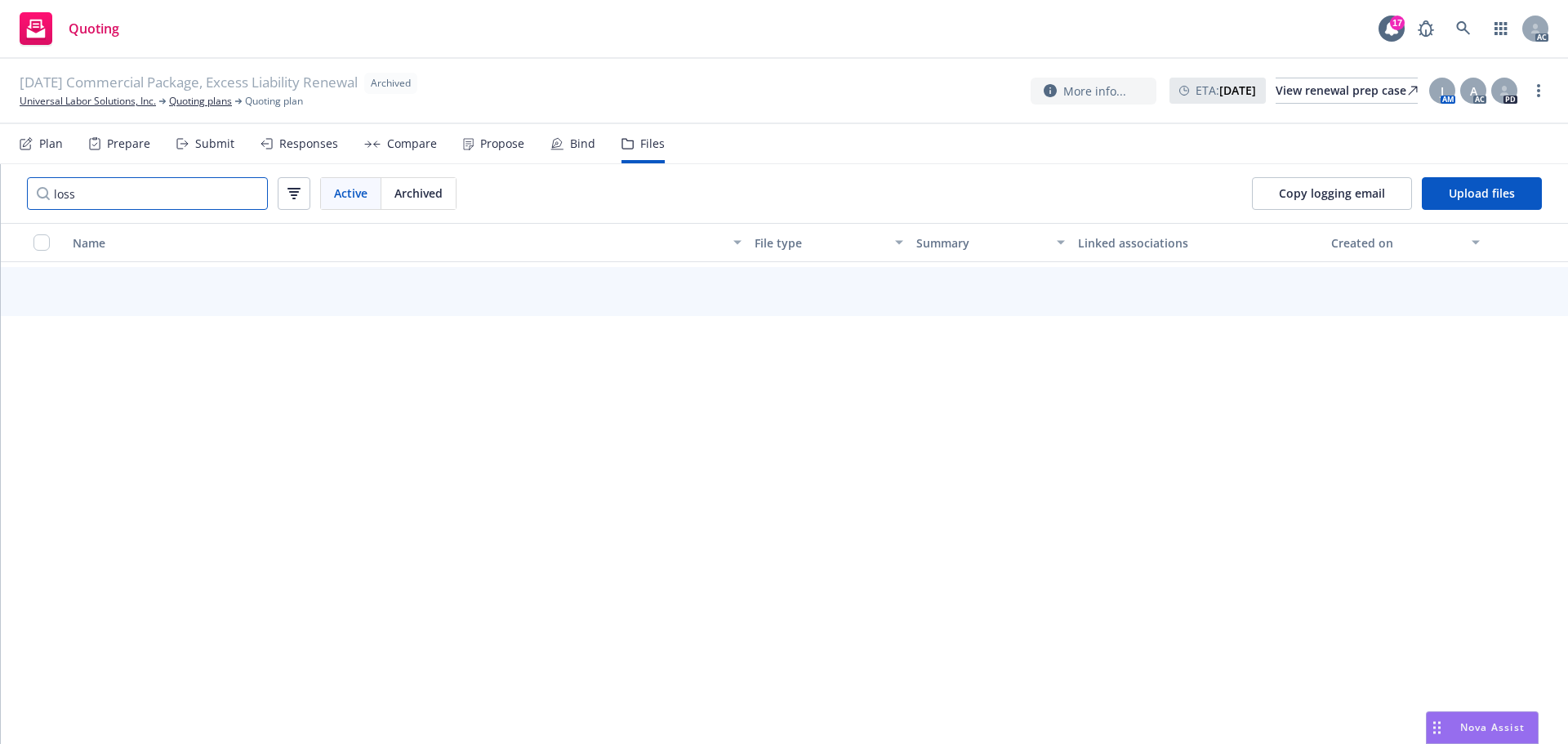
scroll to position [6562, 0]
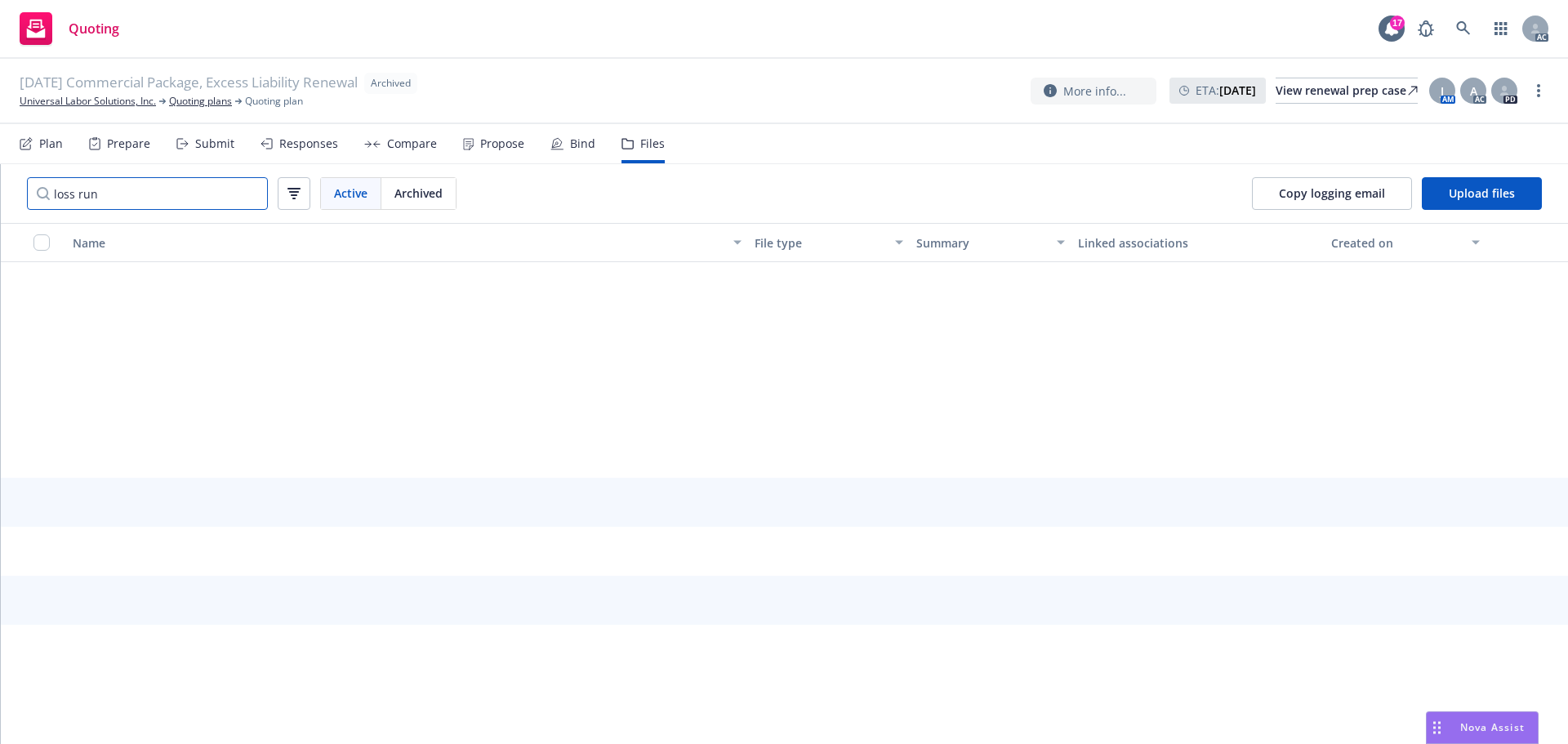
type input "loss runs"
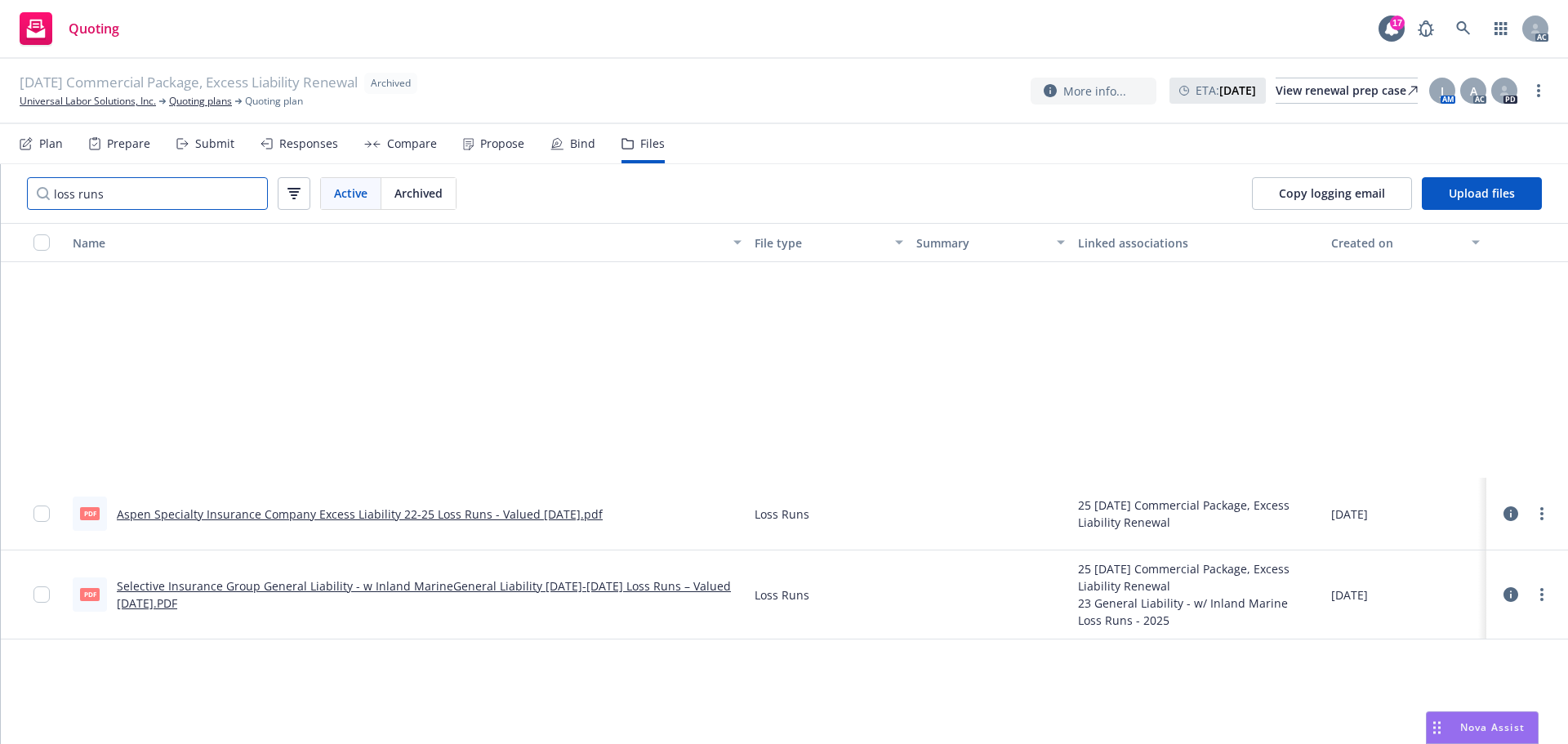
click at [184, 201] on input "loss runs" at bounding box center [147, 193] width 241 height 33
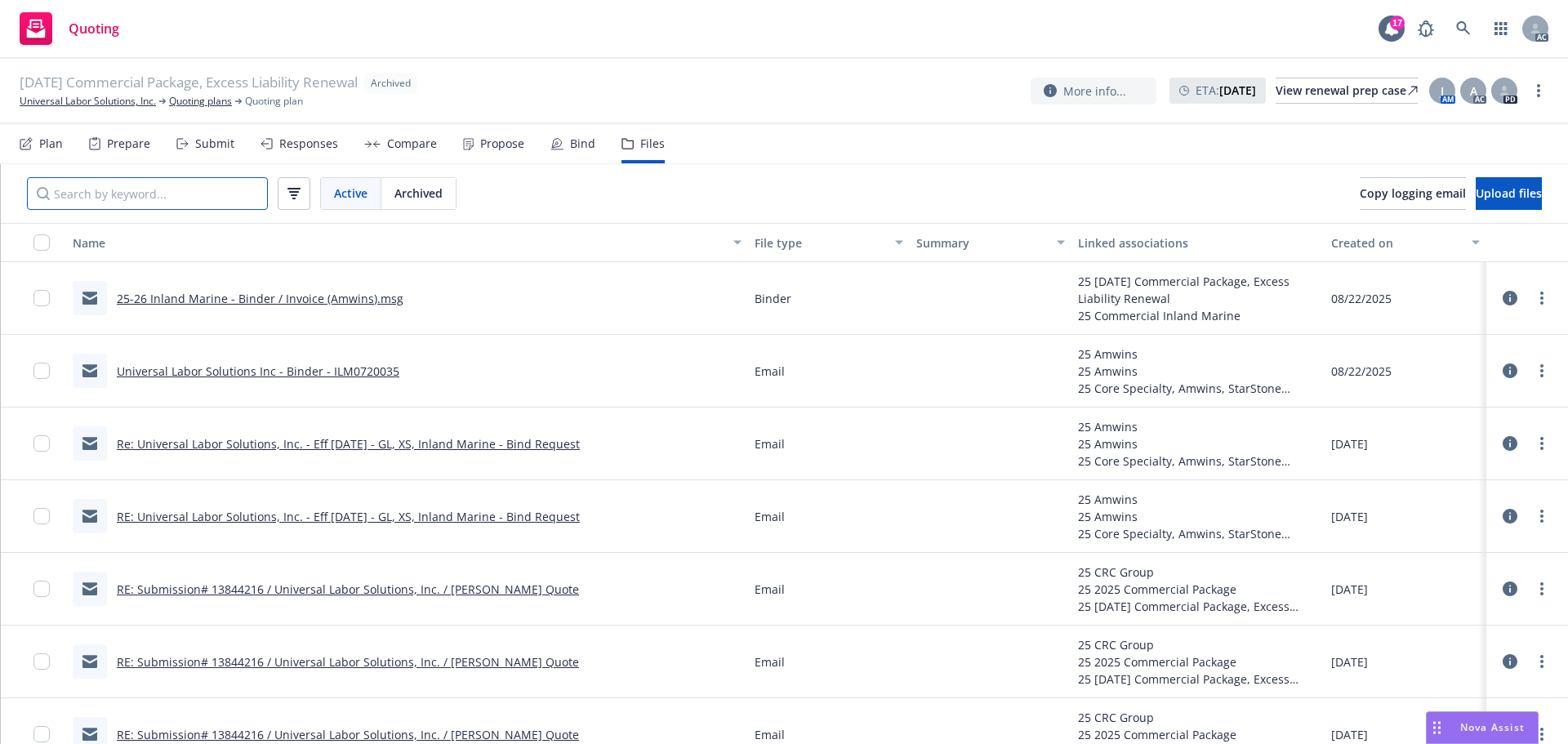
click at [109, 204] on input "Search by keyword..." at bounding box center [147, 193] width 241 height 33
click at [786, 246] on div "File type" at bounding box center [820, 243] width 131 height 17
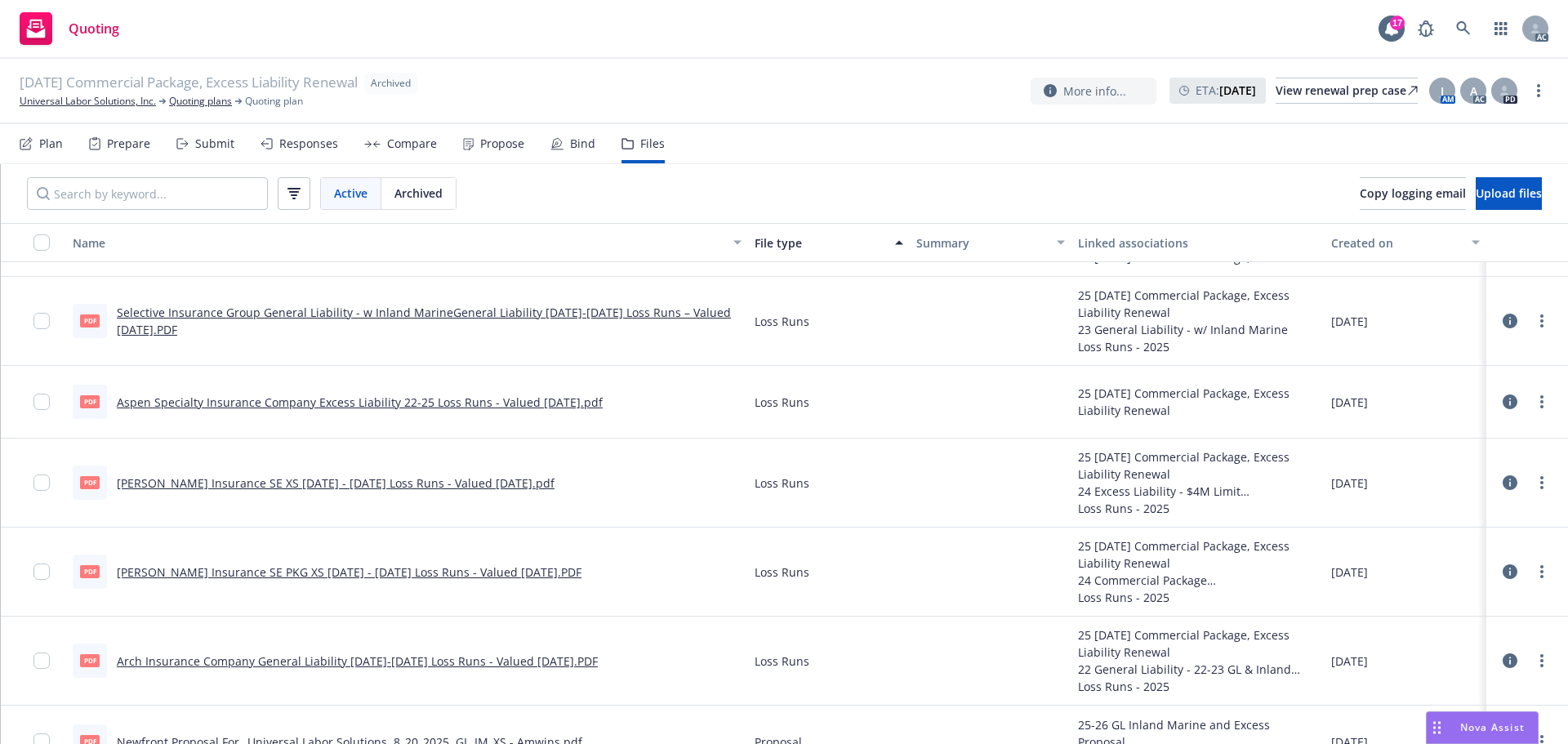
scroll to position [5636, 0]
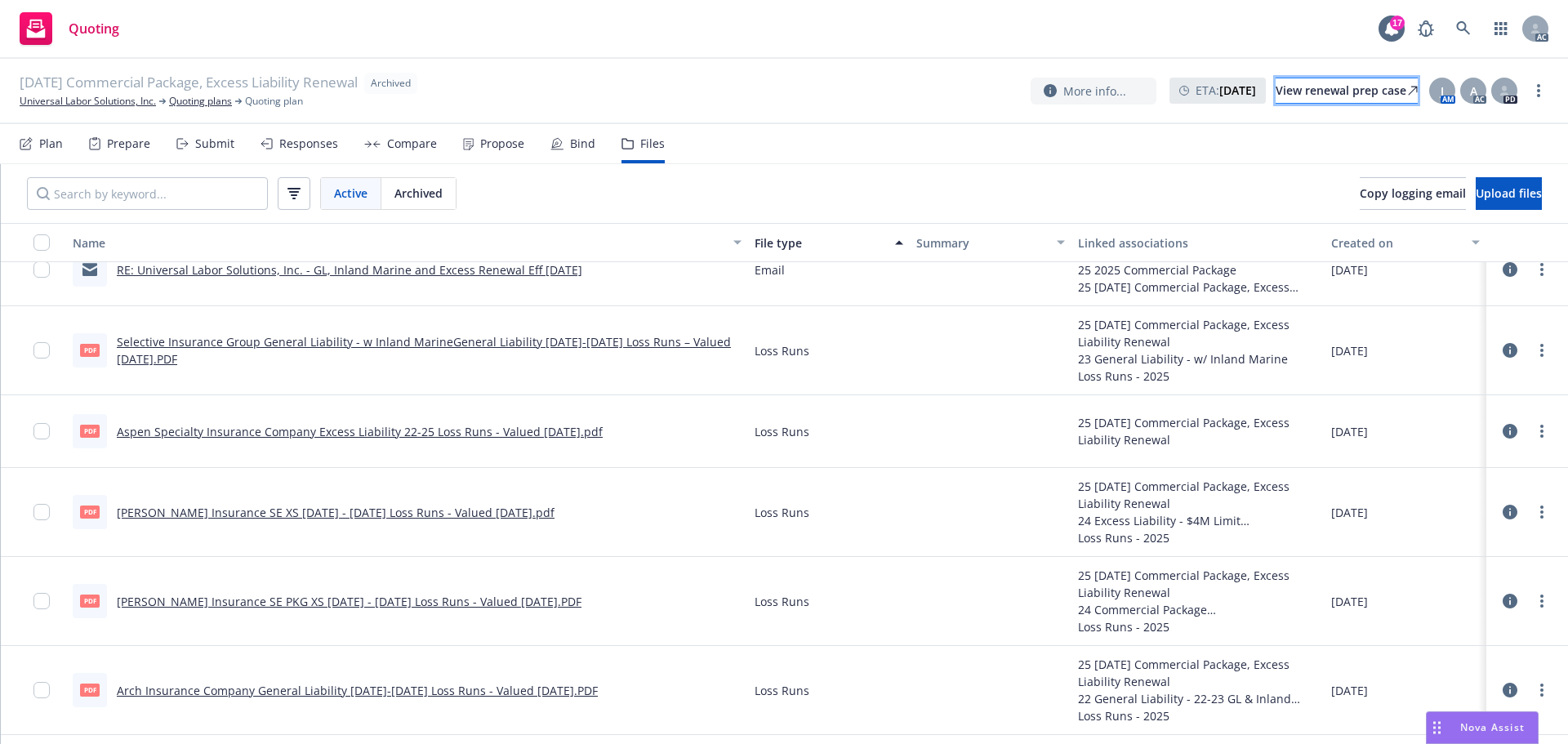
click at [1278, 88] on div "View renewal prep case" at bounding box center [1347, 91] width 142 height 25
click at [312, 695] on link "Arch Insurance Company General Liability 2021-2023 Loss Runs - Valued 06-09-202…" at bounding box center [356, 691] width 481 height 16
click at [454, 692] on link "Arch Insurance Company General Liability 2021-2023 Loss Runs - Valued 06-09-202…" at bounding box center [356, 691] width 481 height 16
click at [272, 597] on link "Markel Insurance SE PKG XS 2024 - 2025 Loss Runs - Valued 2025-05-27.PDF" at bounding box center [349, 602] width 465 height 16
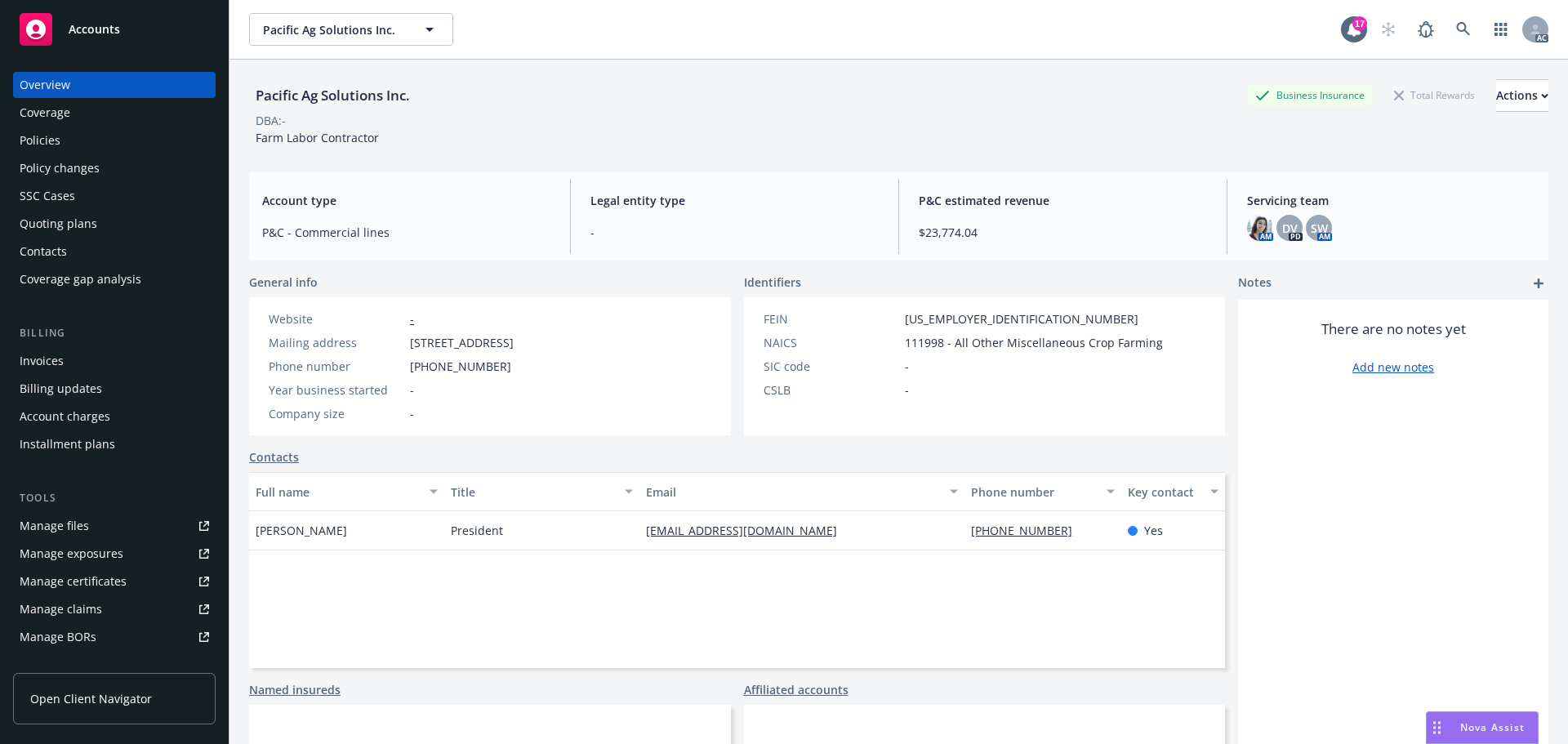
click at [704, 127] on div "DBA: -" at bounding box center [898, 120] width 1299 height 17
click at [128, 146] on div "Policies" at bounding box center [114, 140] width 190 height 26
